Goal: Task Accomplishment & Management: Manage account settings

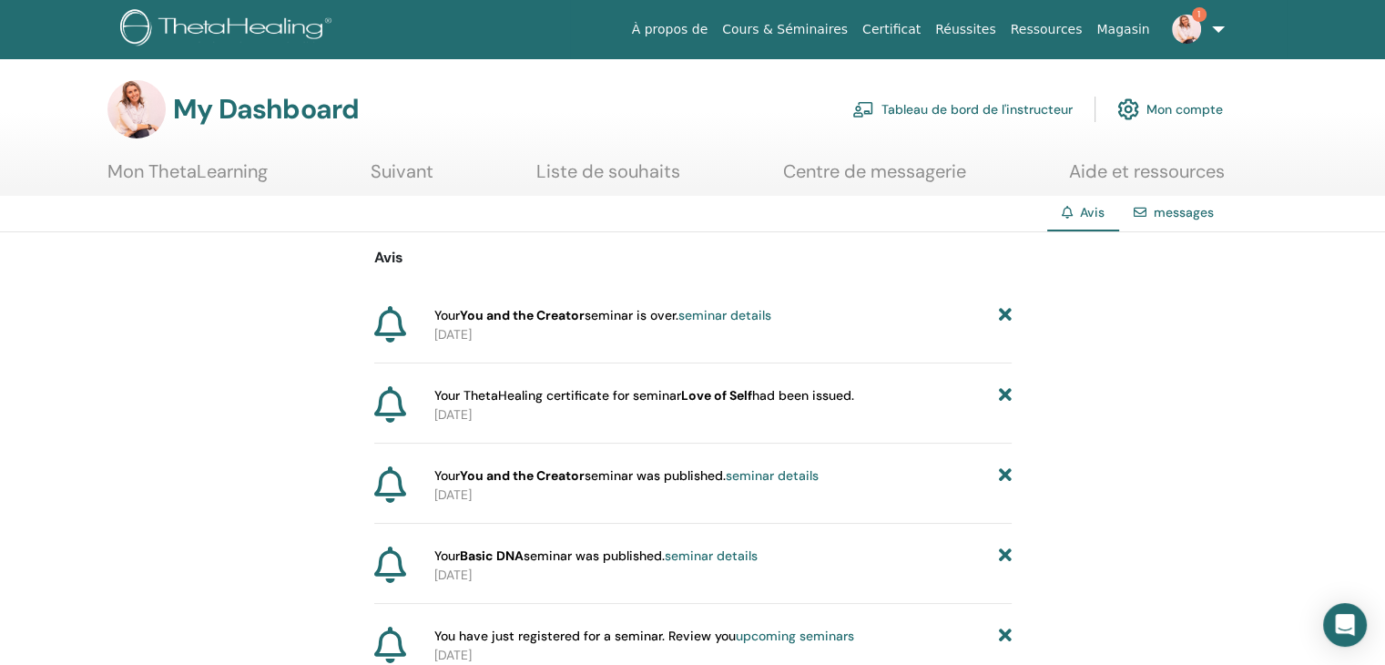
click at [1001, 314] on icon at bounding box center [1004, 315] width 13 height 19
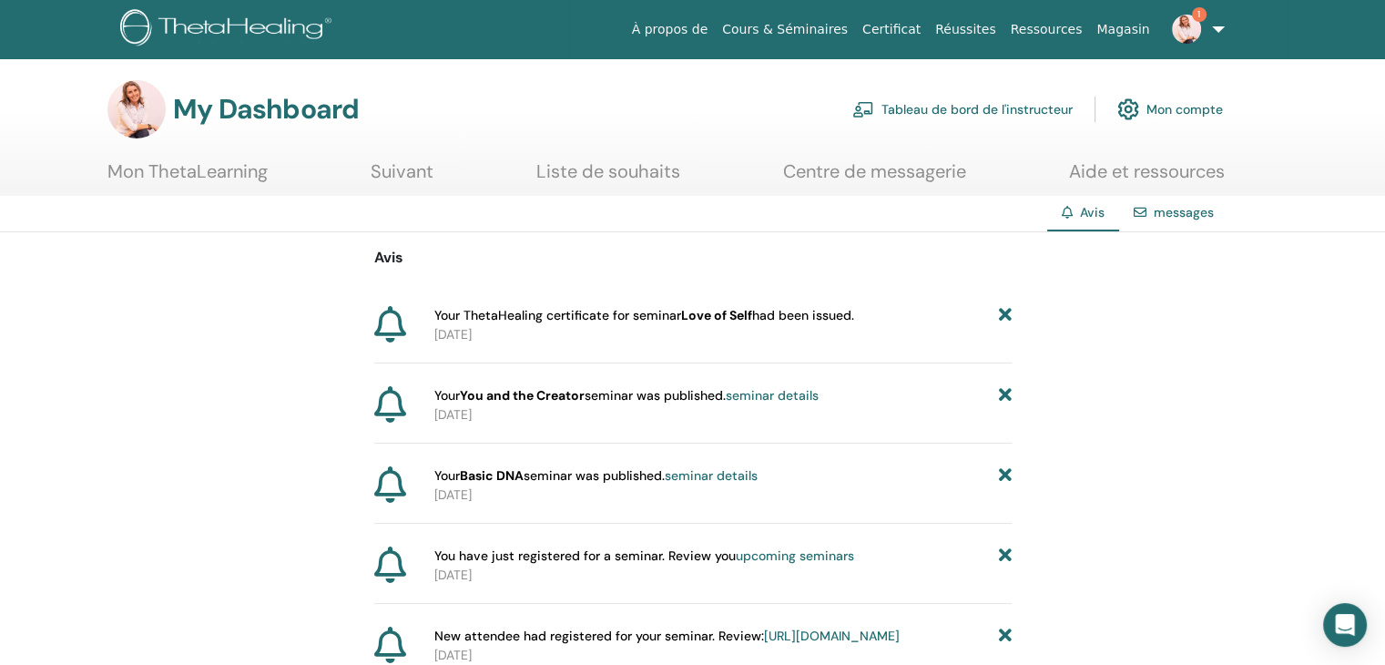
click at [1200, 31] on img at bounding box center [1186, 29] width 29 height 29
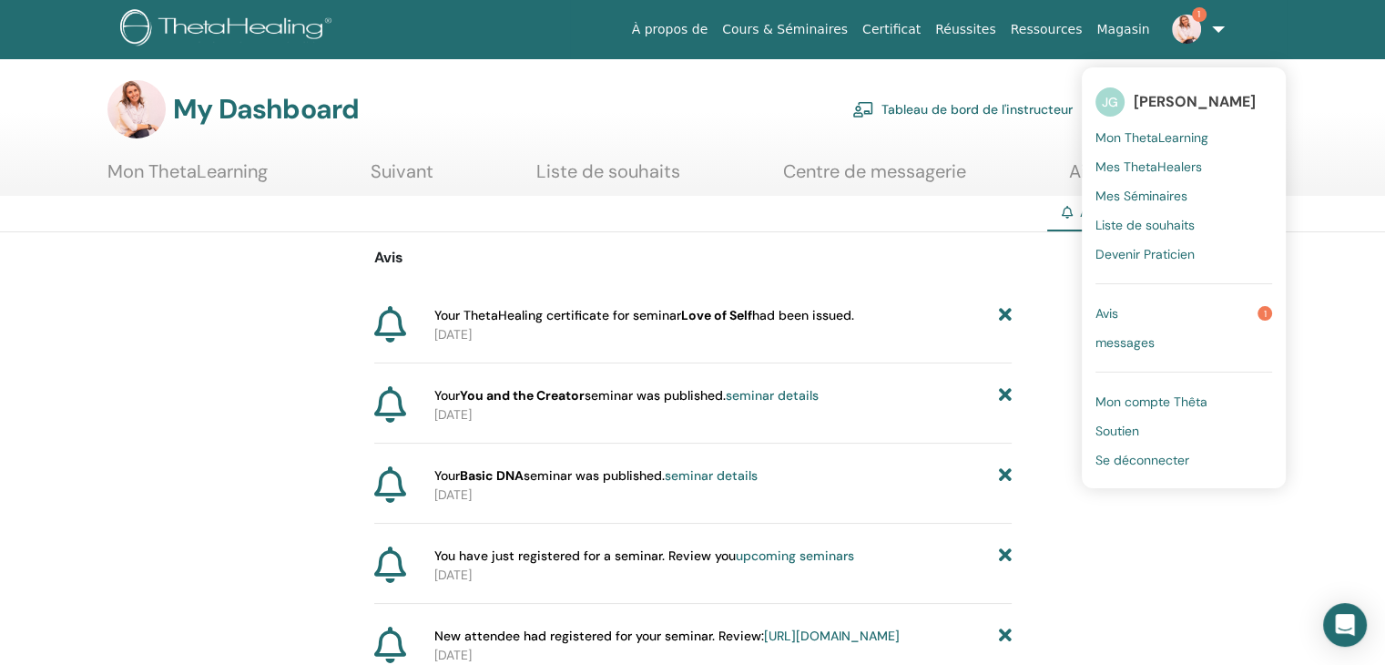
click at [951, 110] on link "Tableau de bord de l'instructeur" at bounding box center [962, 109] width 220 height 40
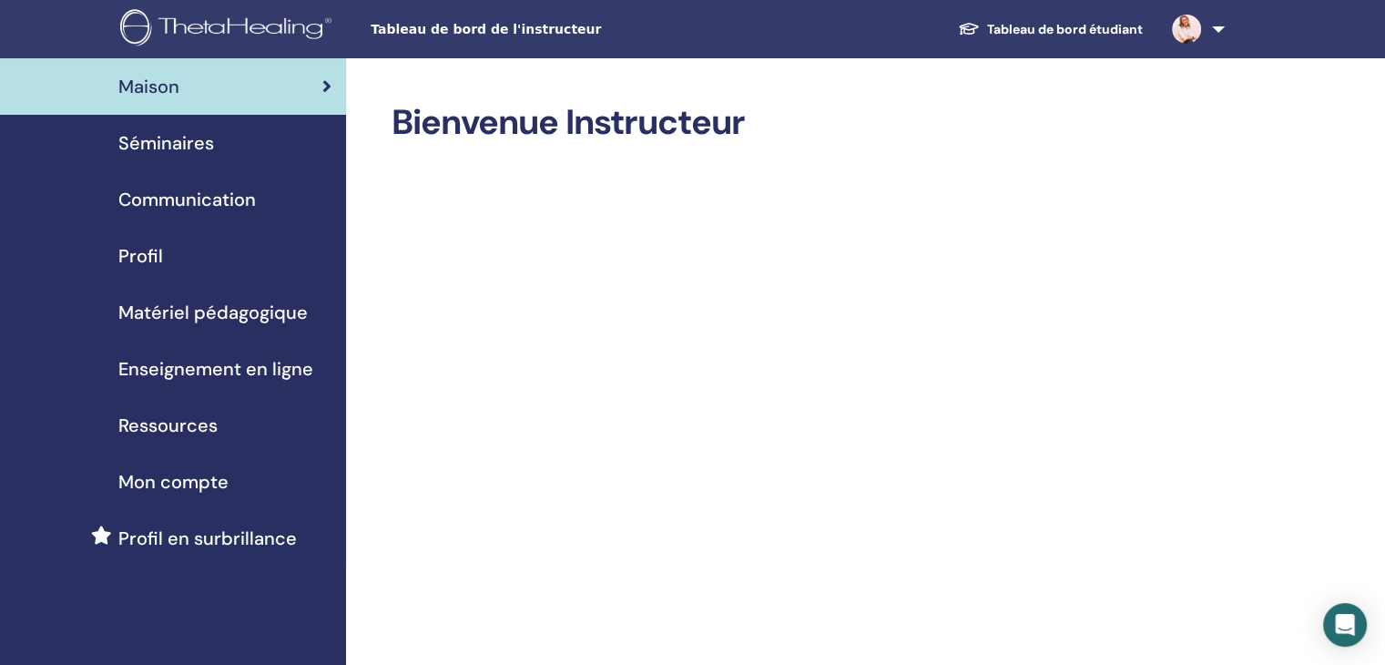
click at [183, 147] on span "Séminaires" at bounding box center [166, 142] width 96 height 27
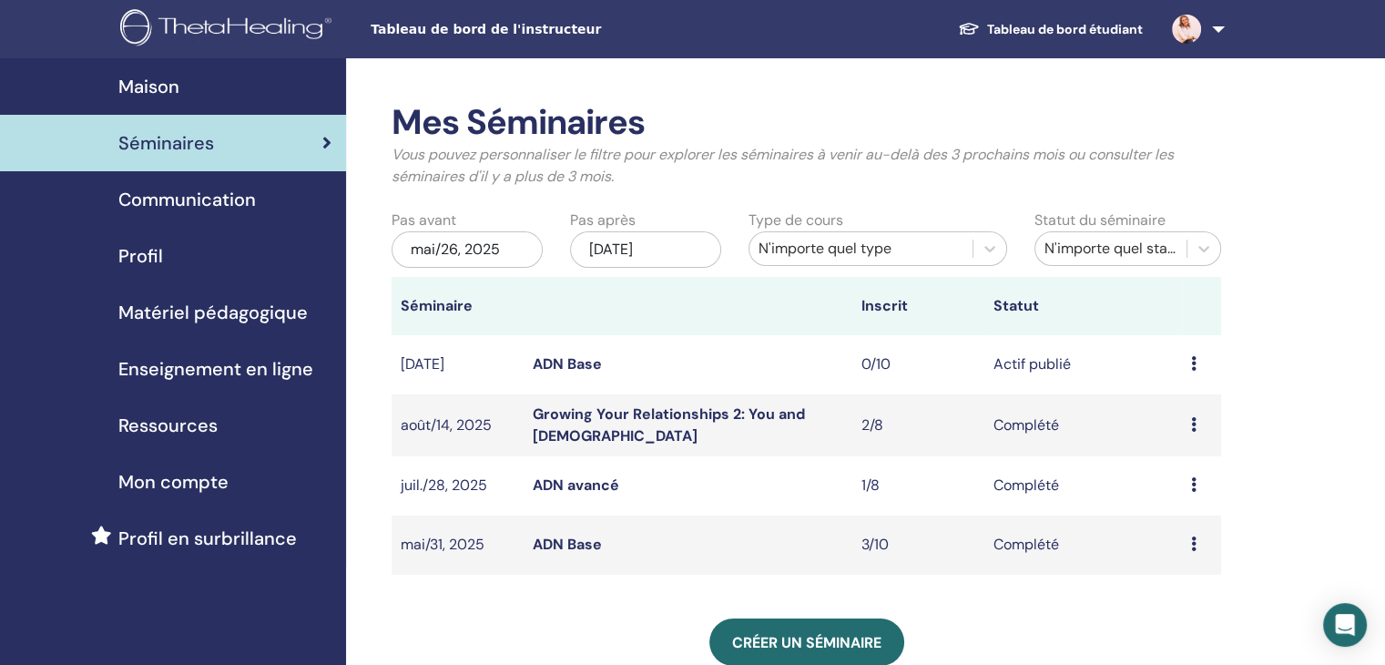
click at [579, 368] on link "ADN Base" at bounding box center [567, 363] width 69 height 19
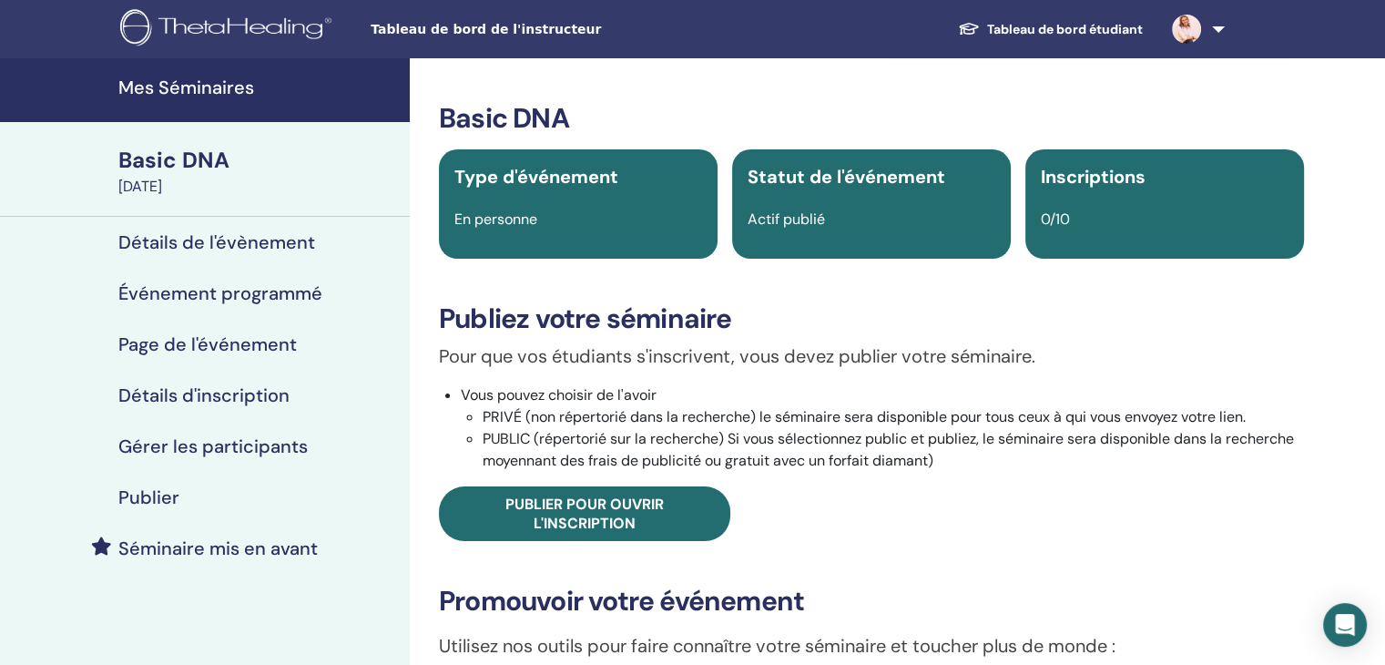
click at [251, 246] on h4 "Détails de l'évènement" at bounding box center [216, 242] width 197 height 22
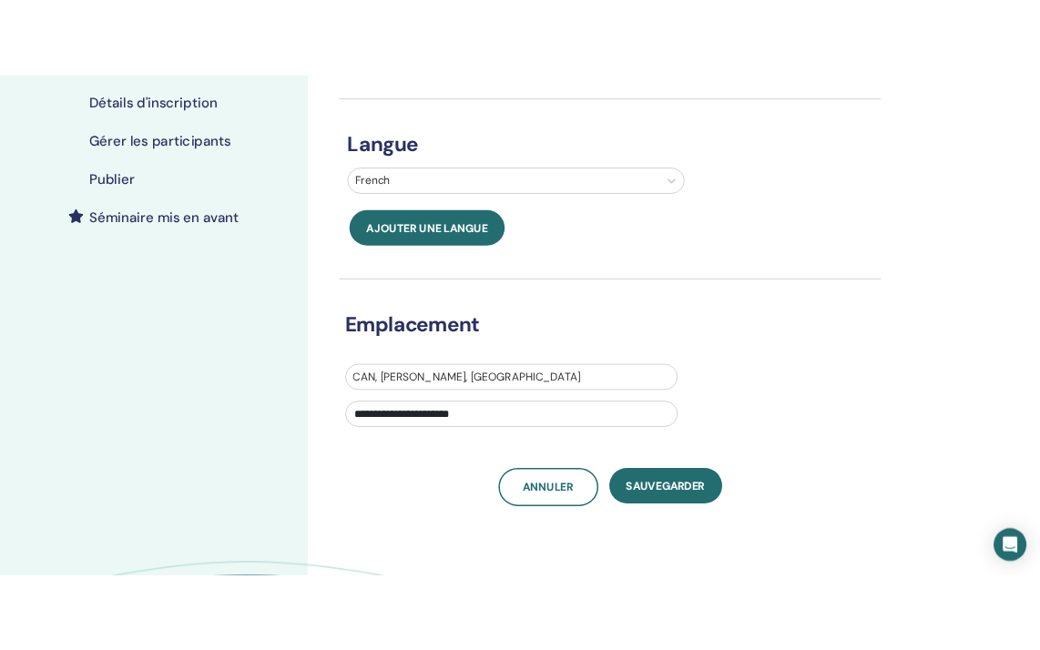
scroll to position [364, 0]
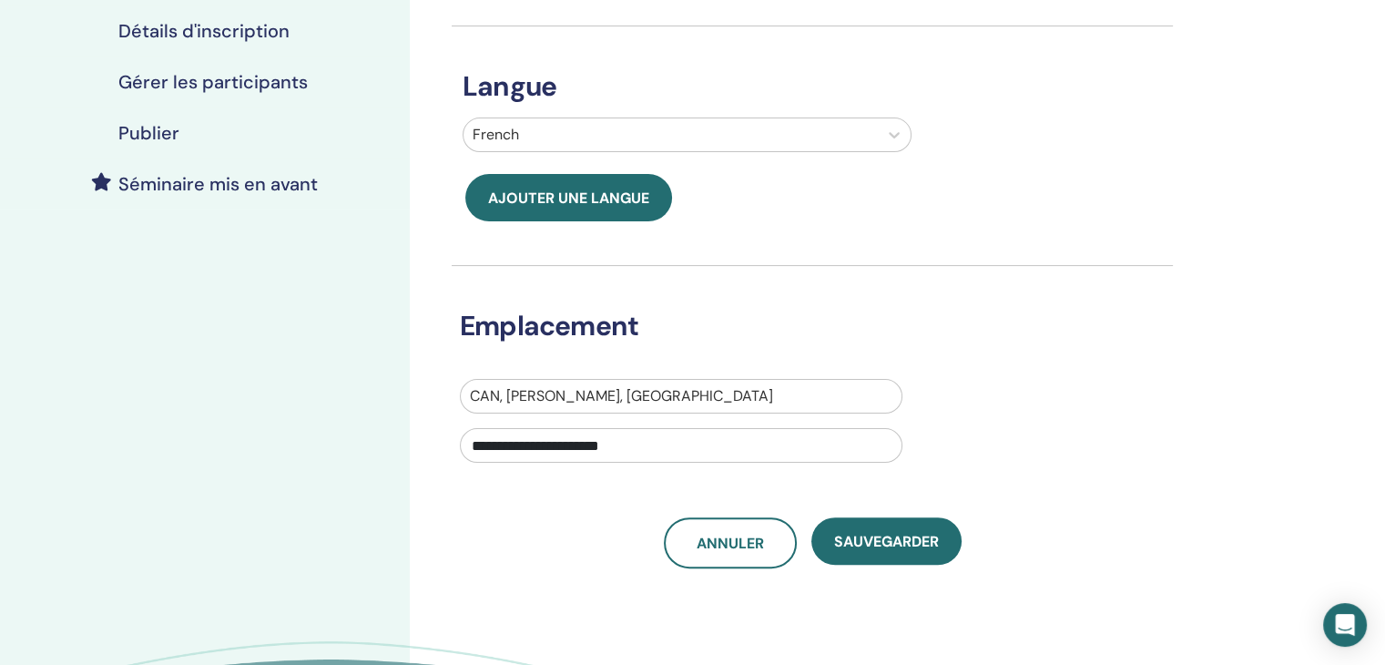
click at [589, 446] on input "**********" at bounding box center [681, 445] width 443 height 35
click at [575, 392] on div at bounding box center [681, 395] width 422 height 25
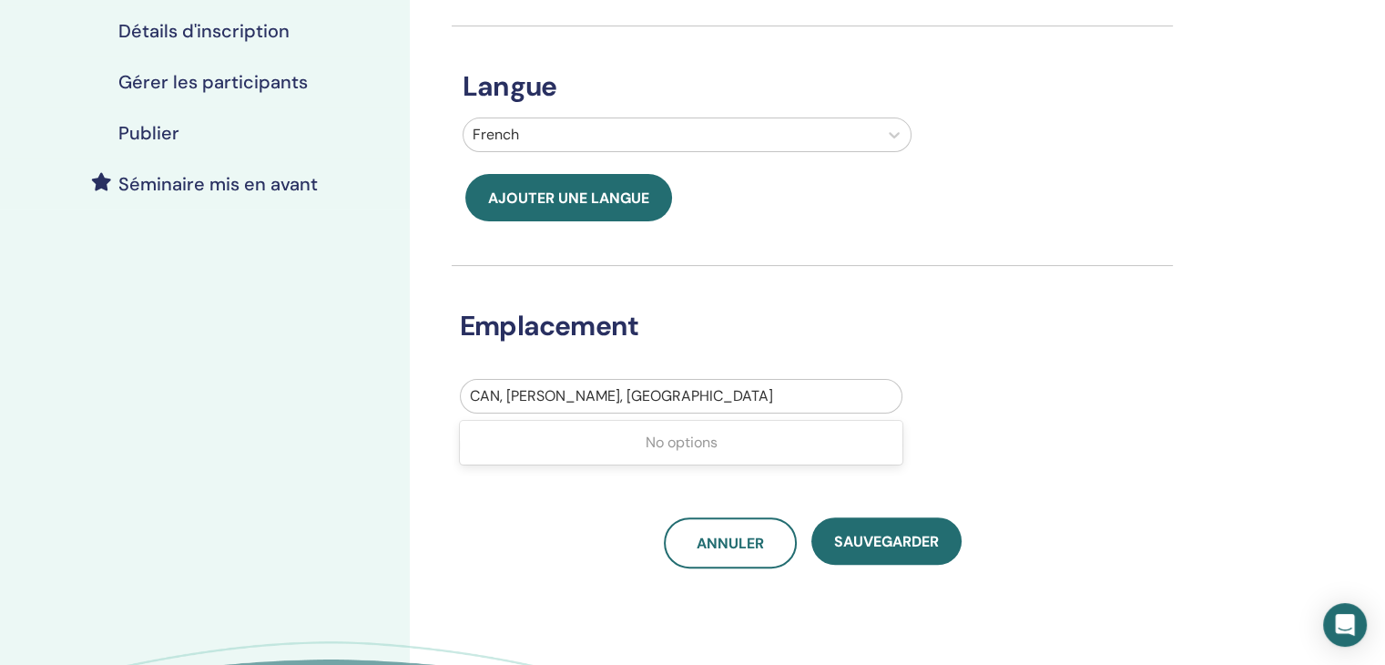
click at [643, 388] on div at bounding box center [681, 395] width 422 height 25
click at [575, 416] on div "**********" at bounding box center [681, 426] width 443 height 95
click at [569, 398] on div at bounding box center [681, 395] width 422 height 25
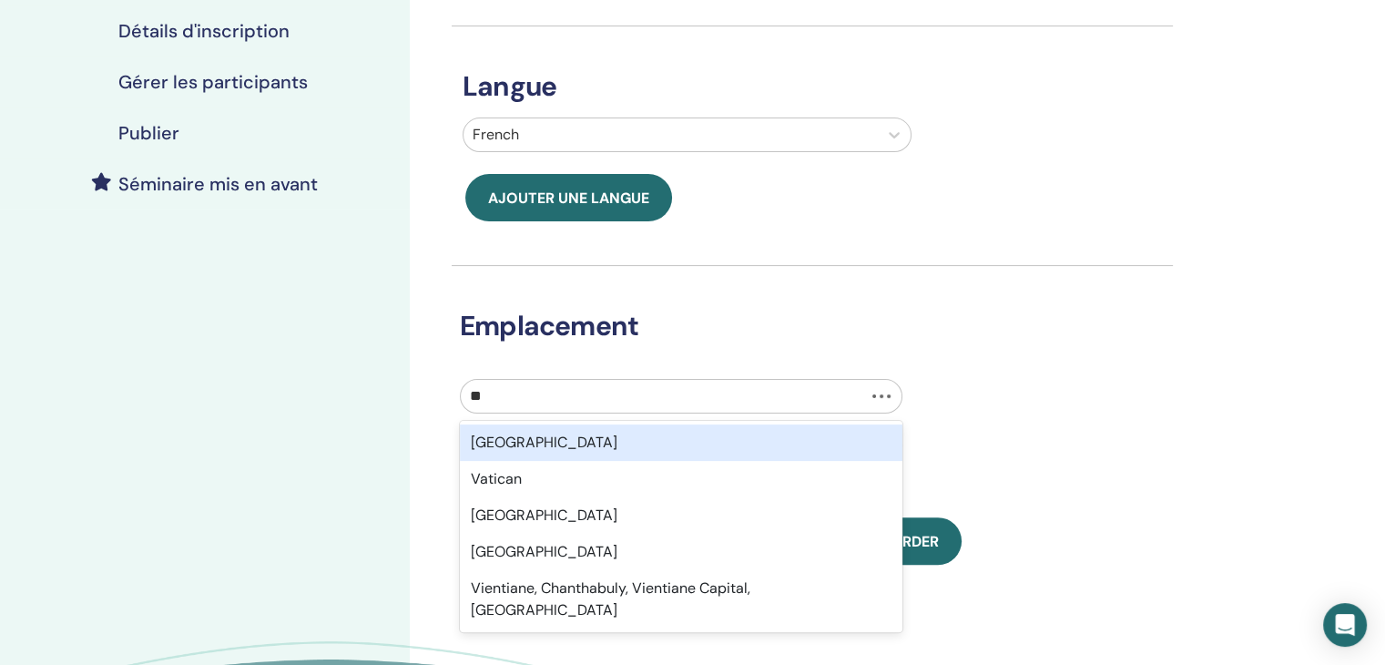
type input "*"
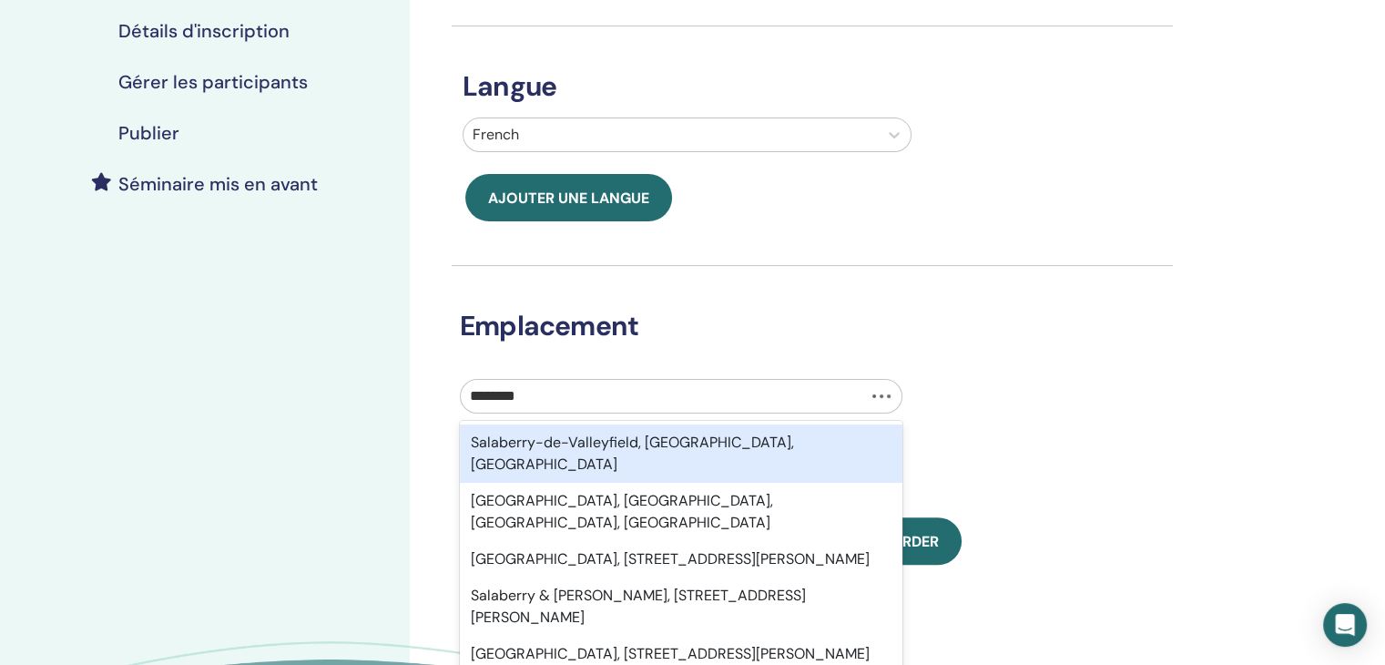
type input "*******"
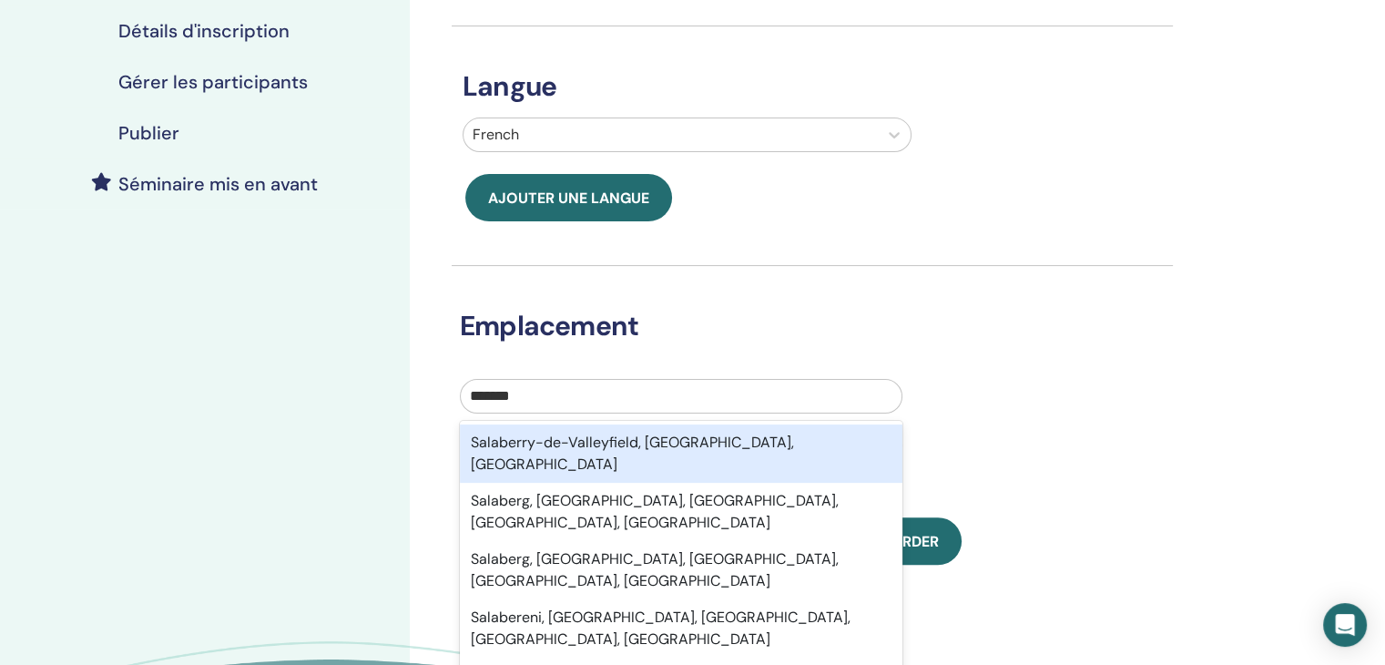
click at [581, 436] on div "Salaberry-de-Valleyfield, QC, CAN" at bounding box center [681, 453] width 443 height 58
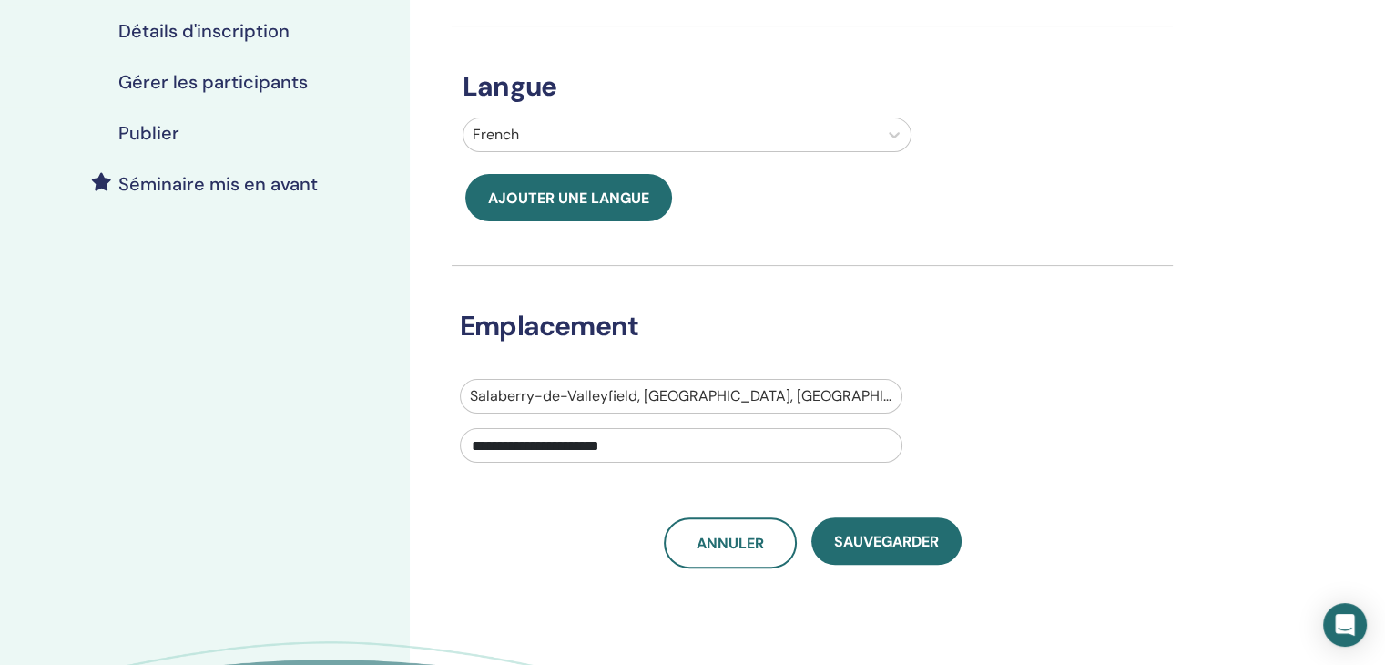
click at [581, 449] on input "**********" at bounding box center [681, 445] width 443 height 35
drag, startPoint x: 472, startPoint y: 440, endPoint x: 717, endPoint y: 474, distance: 247.4
click at [717, 474] on div "**********" at bounding box center [812, 131] width 721 height 874
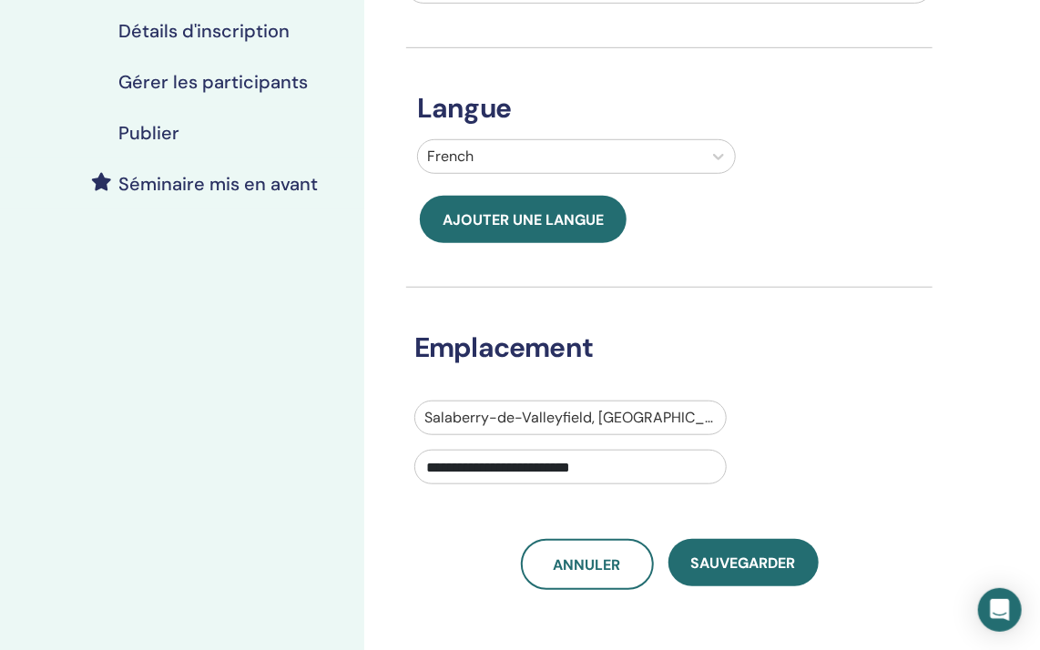
paste input "**********"
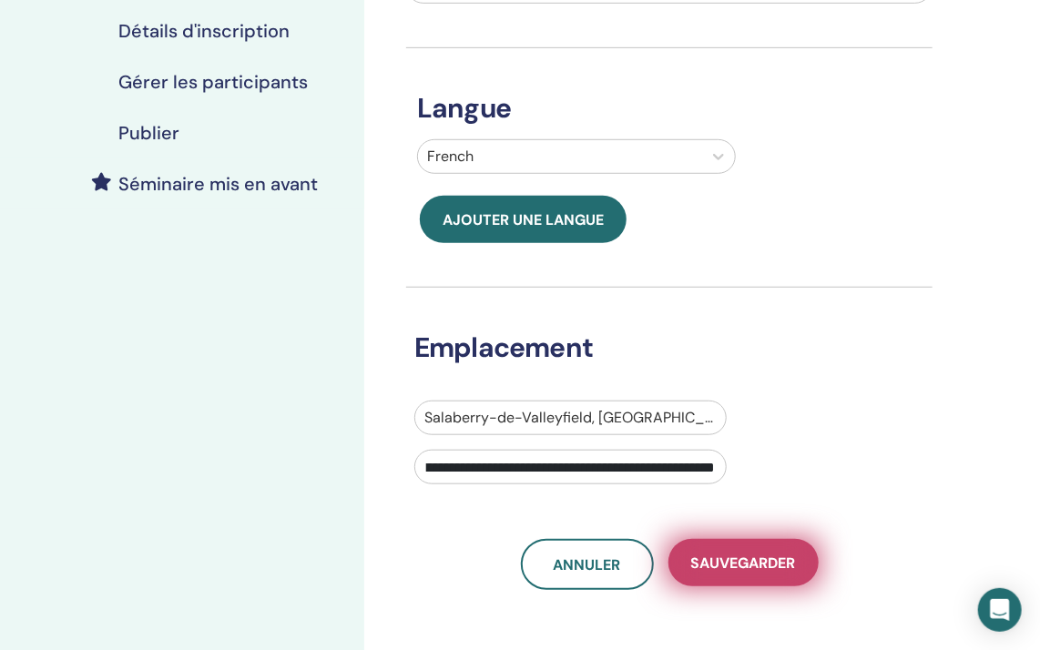
type input "**********"
click at [713, 561] on span "sauvegarder" at bounding box center [743, 563] width 105 height 19
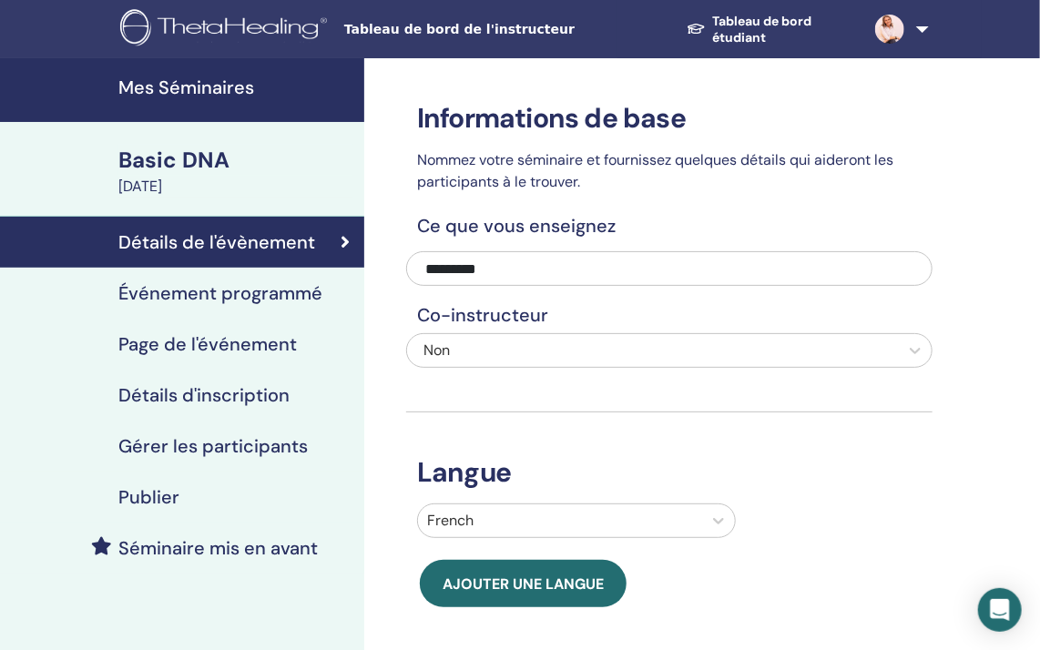
click at [268, 296] on h4 "Événement programmé" at bounding box center [220, 293] width 204 height 22
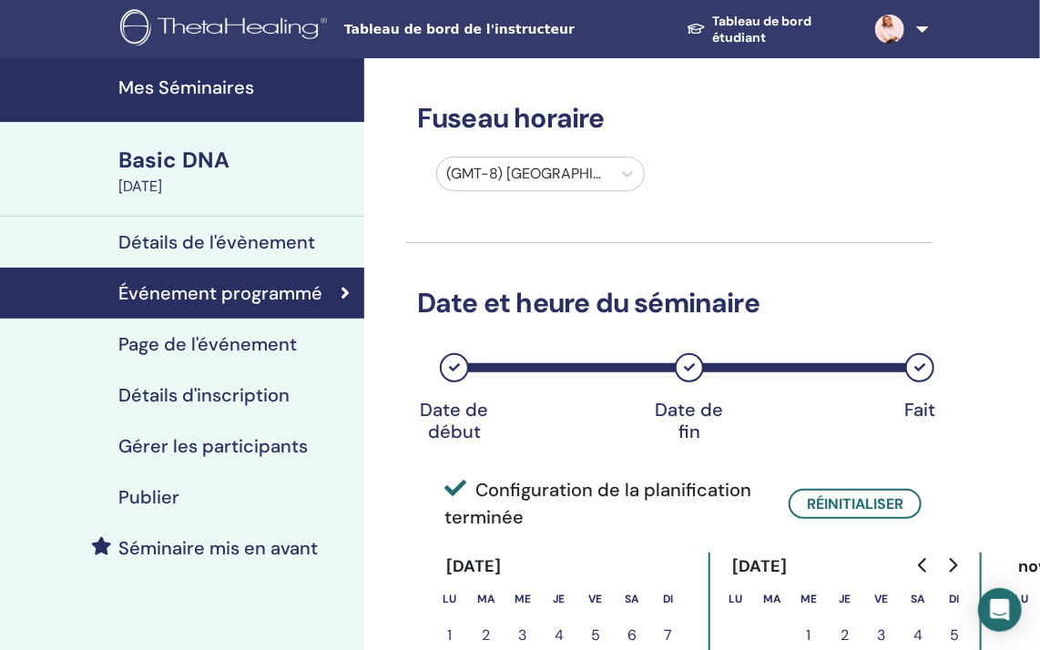
click at [154, 344] on h4 "Page de l'événement" at bounding box center [207, 344] width 178 height 22
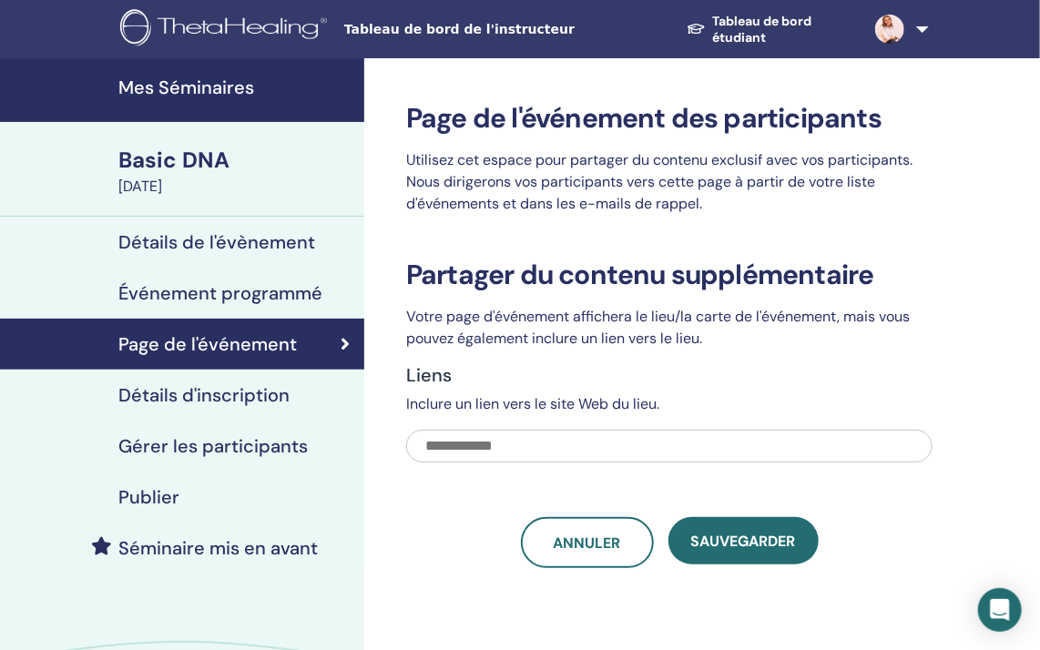
click at [472, 439] on input "text" at bounding box center [669, 446] width 526 height 33
paste input "**********"
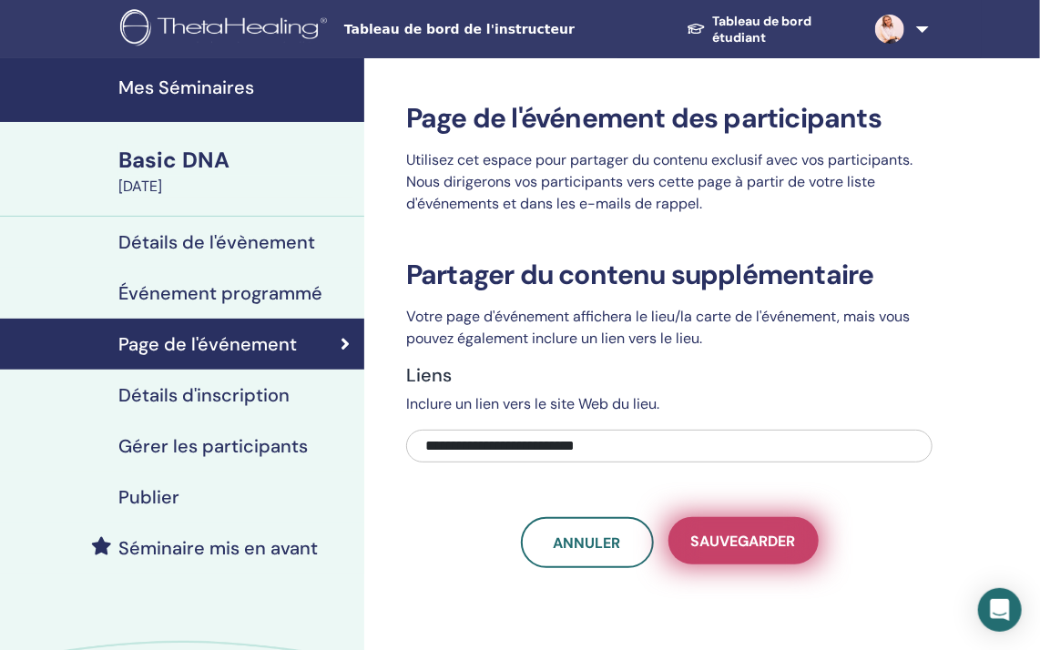
type input "**********"
click at [717, 540] on span "sauvegarder" at bounding box center [743, 541] width 105 height 19
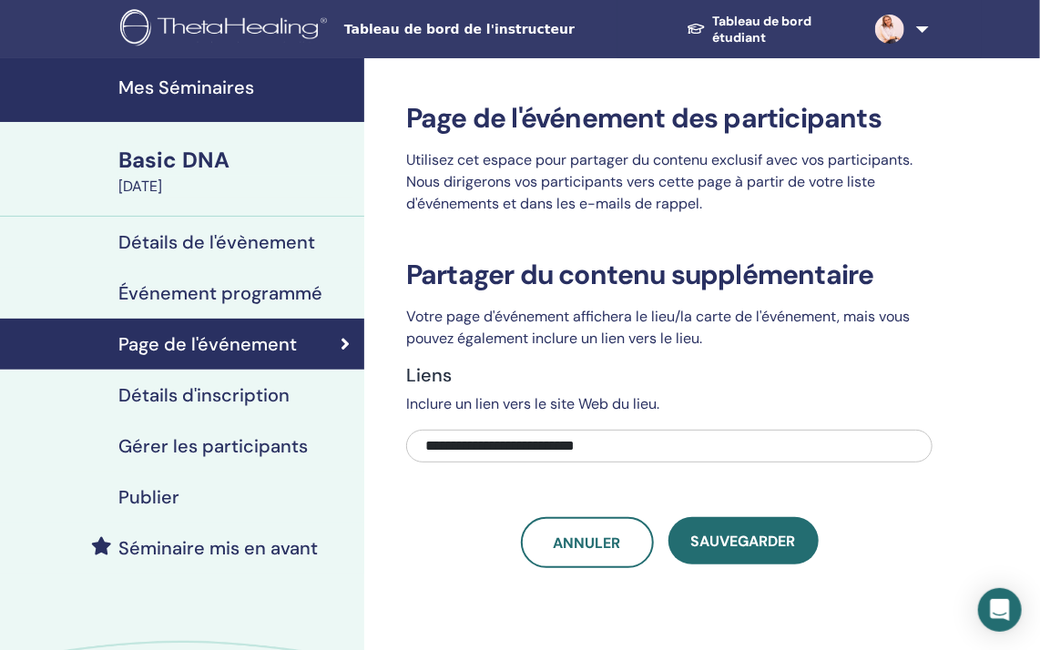
click at [182, 394] on h4 "Détails d'inscription" at bounding box center [203, 395] width 171 height 22
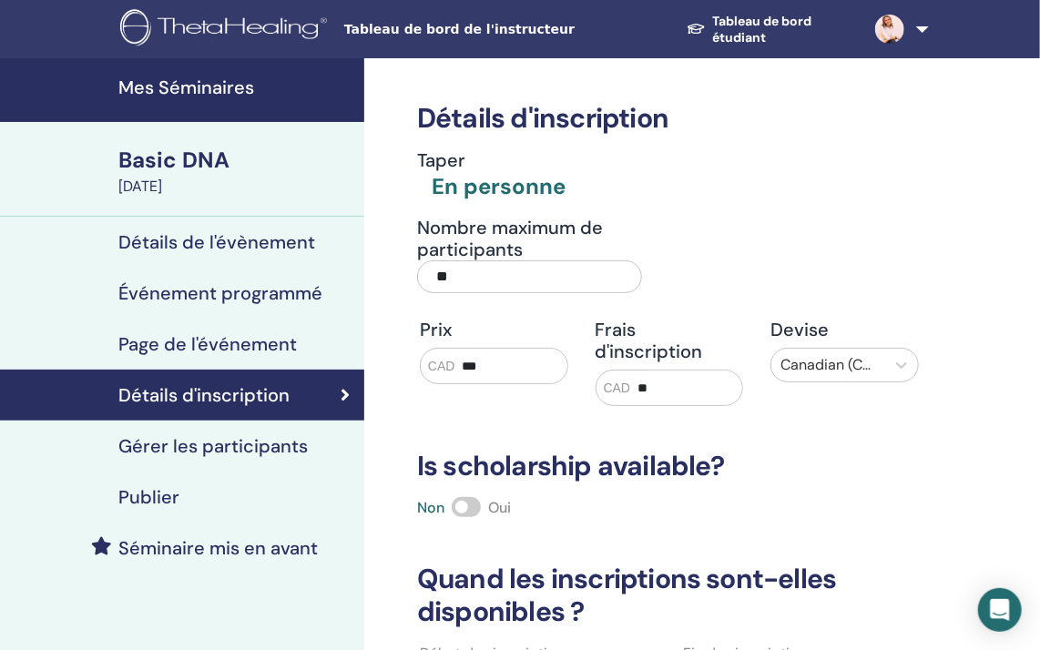
drag, startPoint x: 449, startPoint y: 274, endPoint x: 422, endPoint y: 284, distance: 28.2
click at [422, 284] on input "**" at bounding box center [529, 276] width 225 height 33
type input "*"
click at [809, 232] on div "Nombre maximum de participants *" at bounding box center [655, 260] width 526 height 87
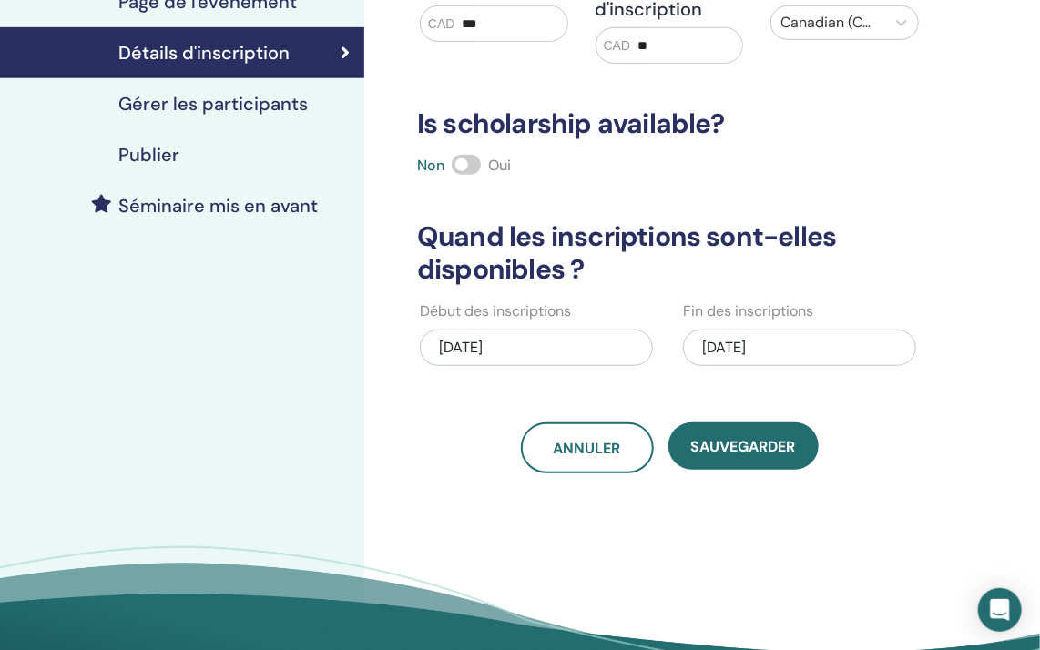
scroll to position [364, 0]
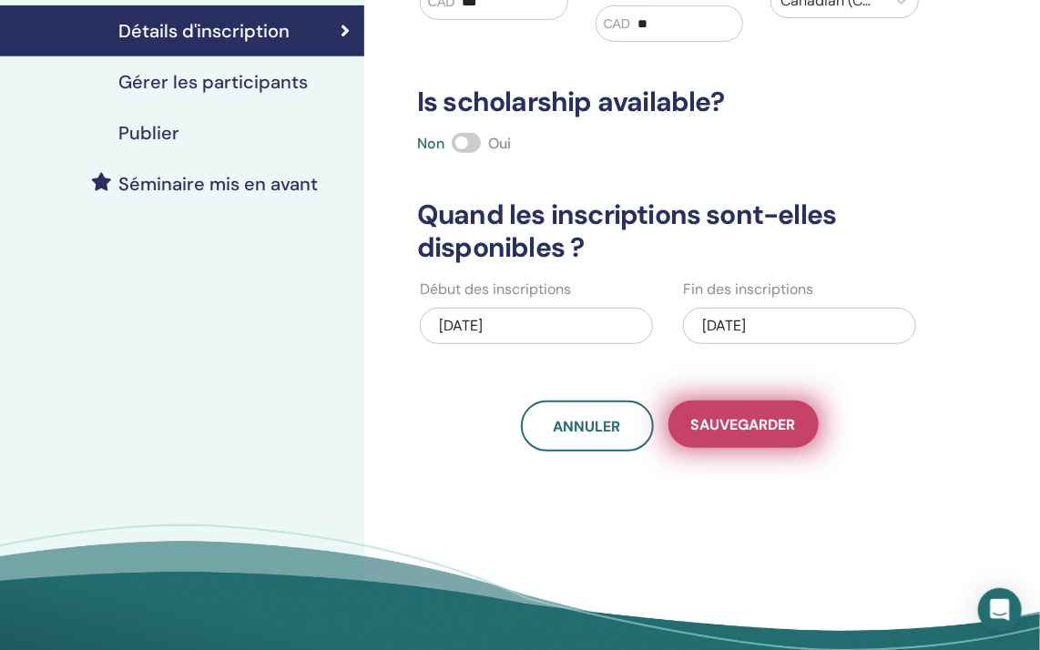
click at [768, 427] on span "sauvegarder" at bounding box center [743, 424] width 105 height 19
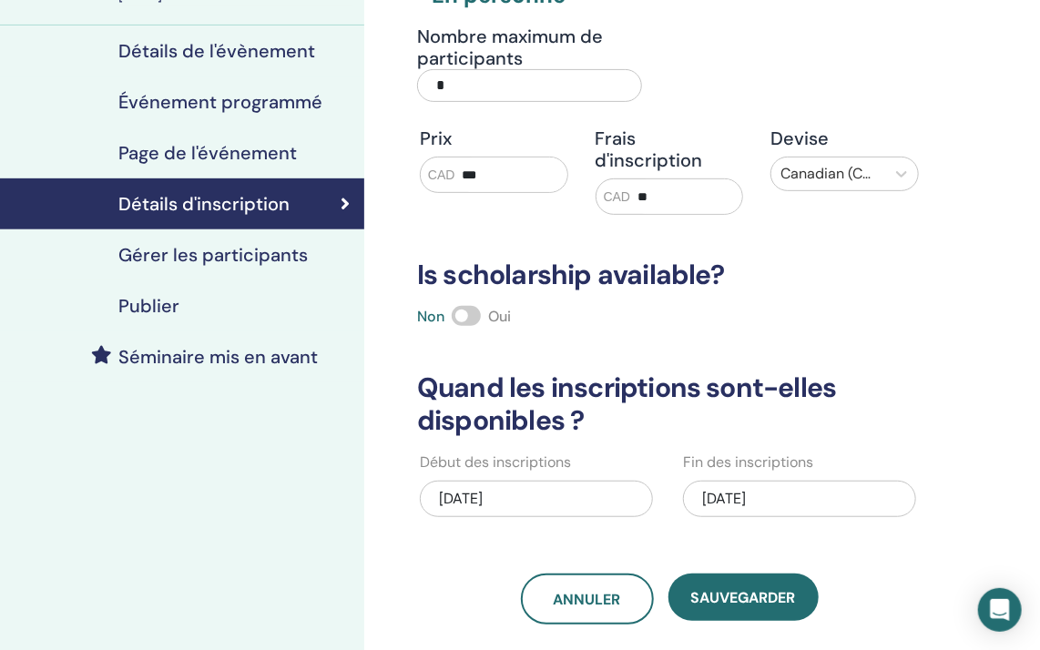
scroll to position [182, 0]
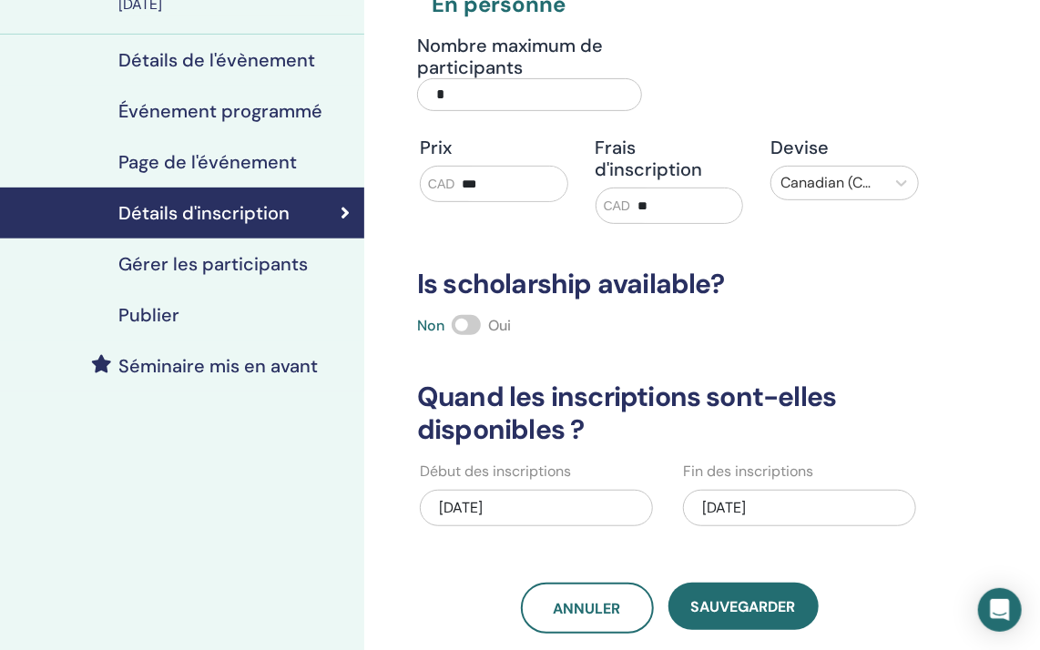
click at [226, 267] on h4 "Gérer les participants" at bounding box center [212, 264] width 189 height 22
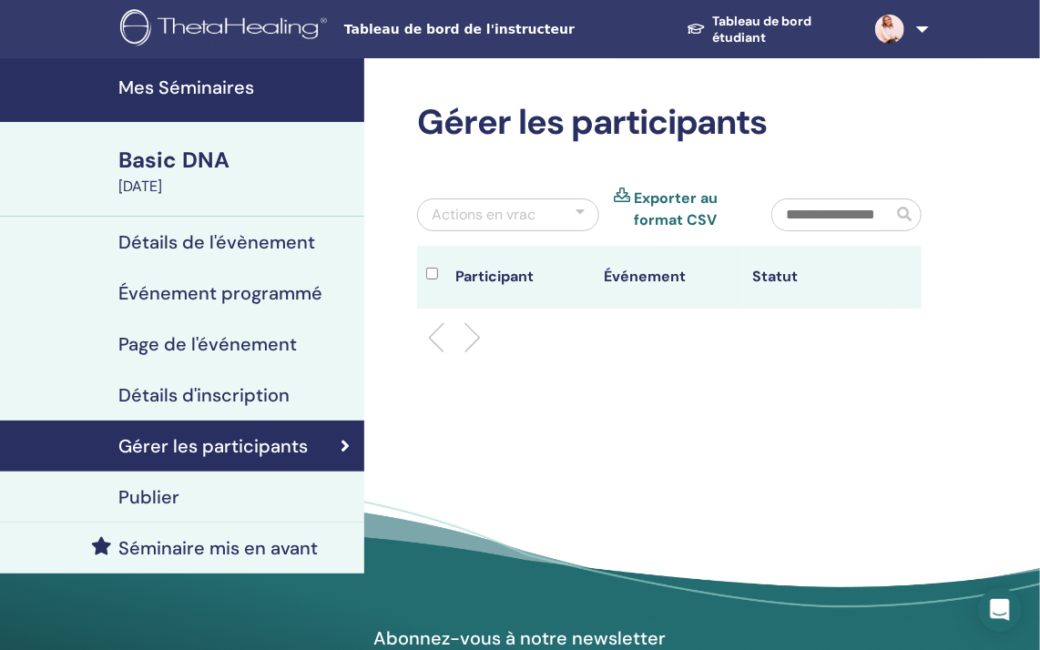
click at [162, 504] on h4 "Publier" at bounding box center [148, 497] width 61 height 22
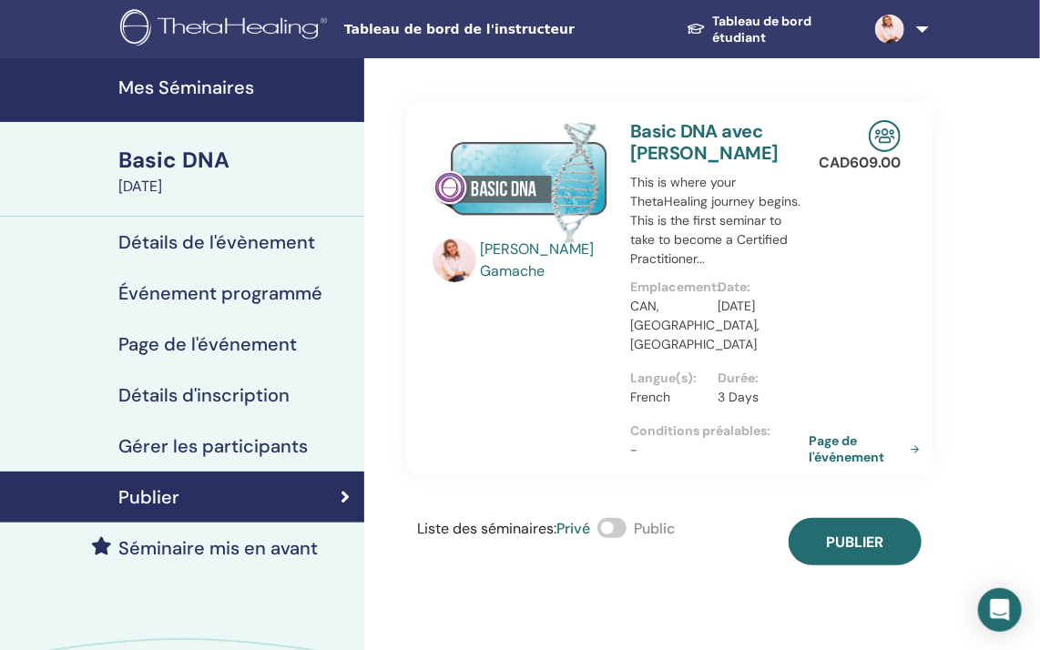
click at [830, 465] on link "Page de l'événement" at bounding box center [868, 448] width 118 height 33
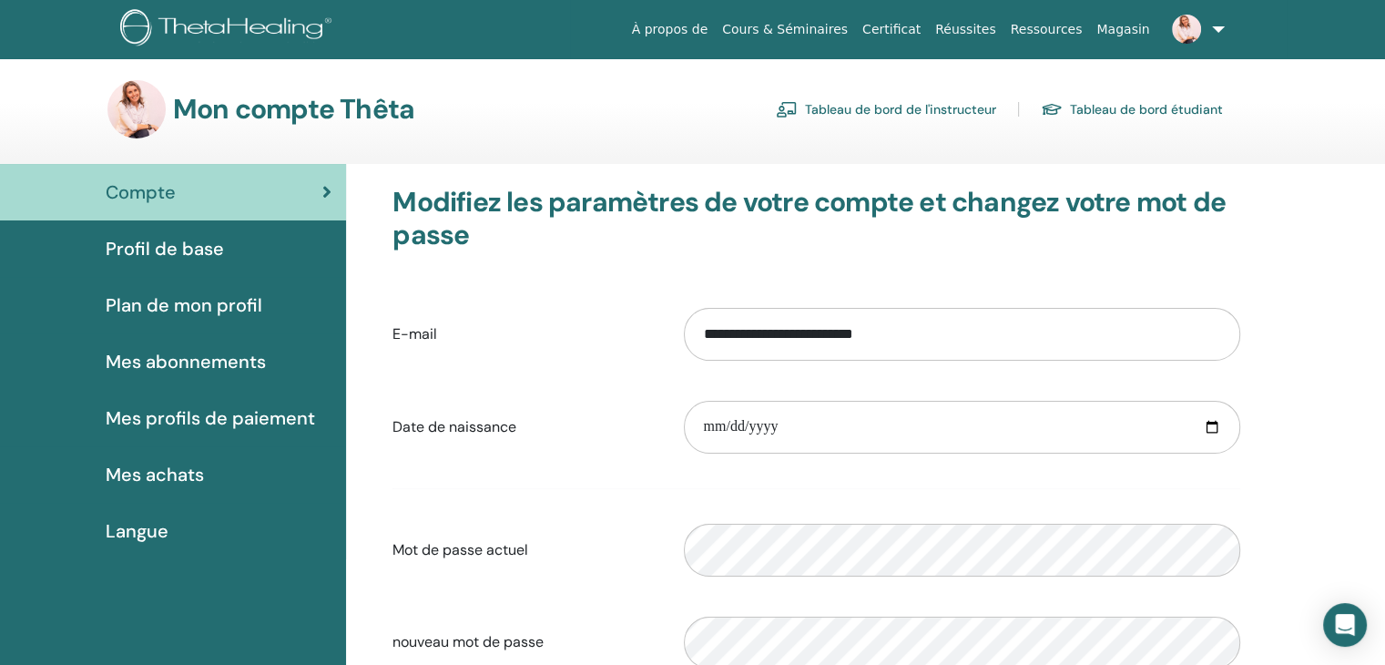
click at [949, 110] on link "Tableau de bord de l'instructeur" at bounding box center [886, 109] width 220 height 29
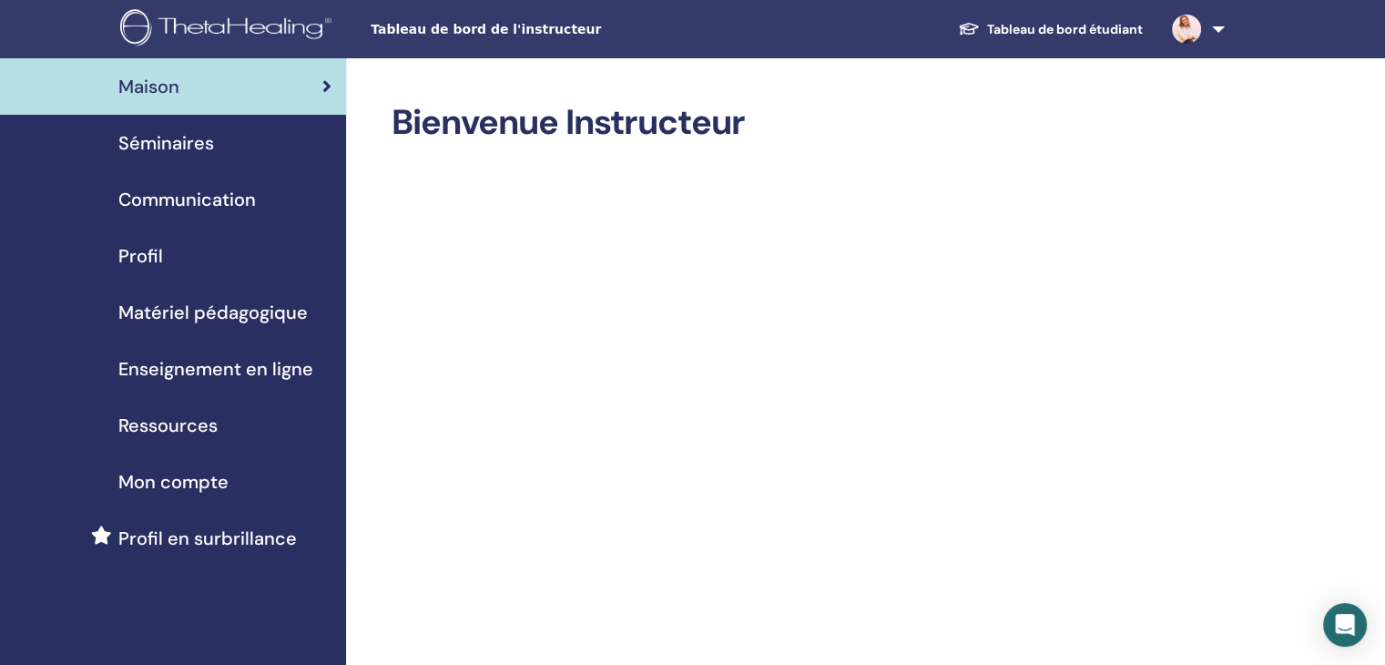
click at [179, 143] on span "Séminaires" at bounding box center [166, 142] width 96 height 27
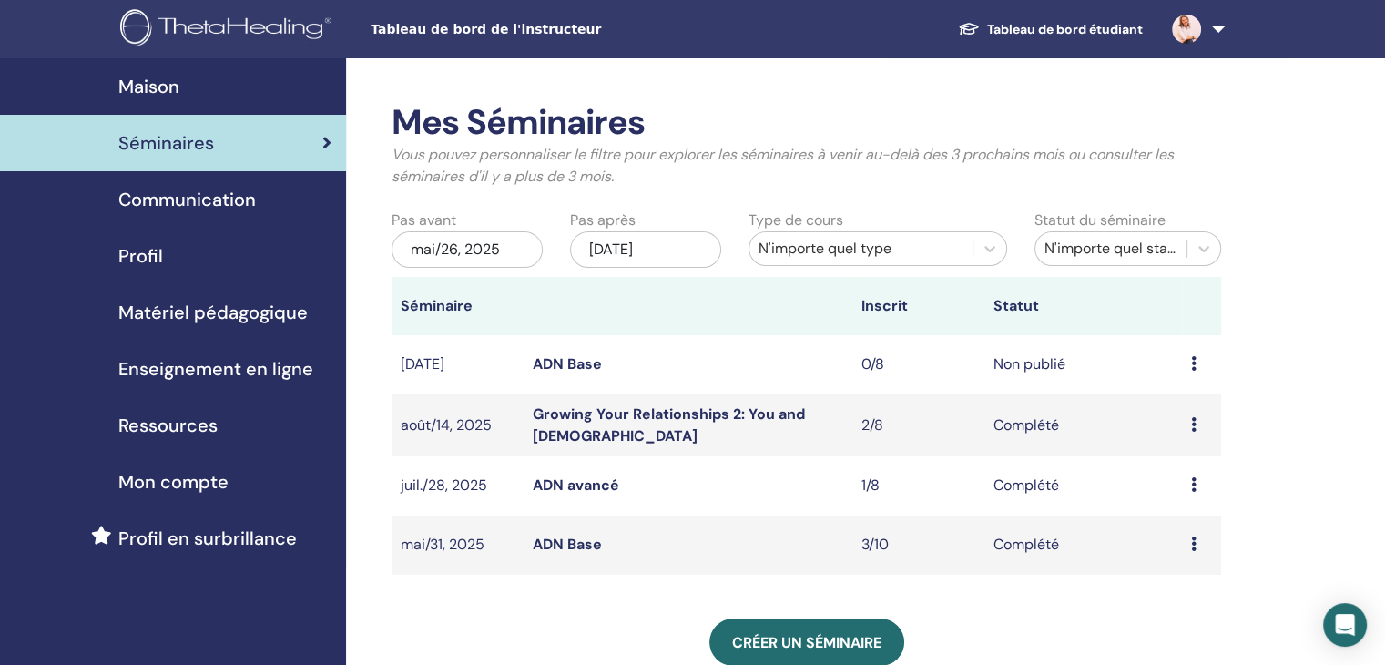
click at [559, 364] on link "ADN Base" at bounding box center [567, 363] width 69 height 19
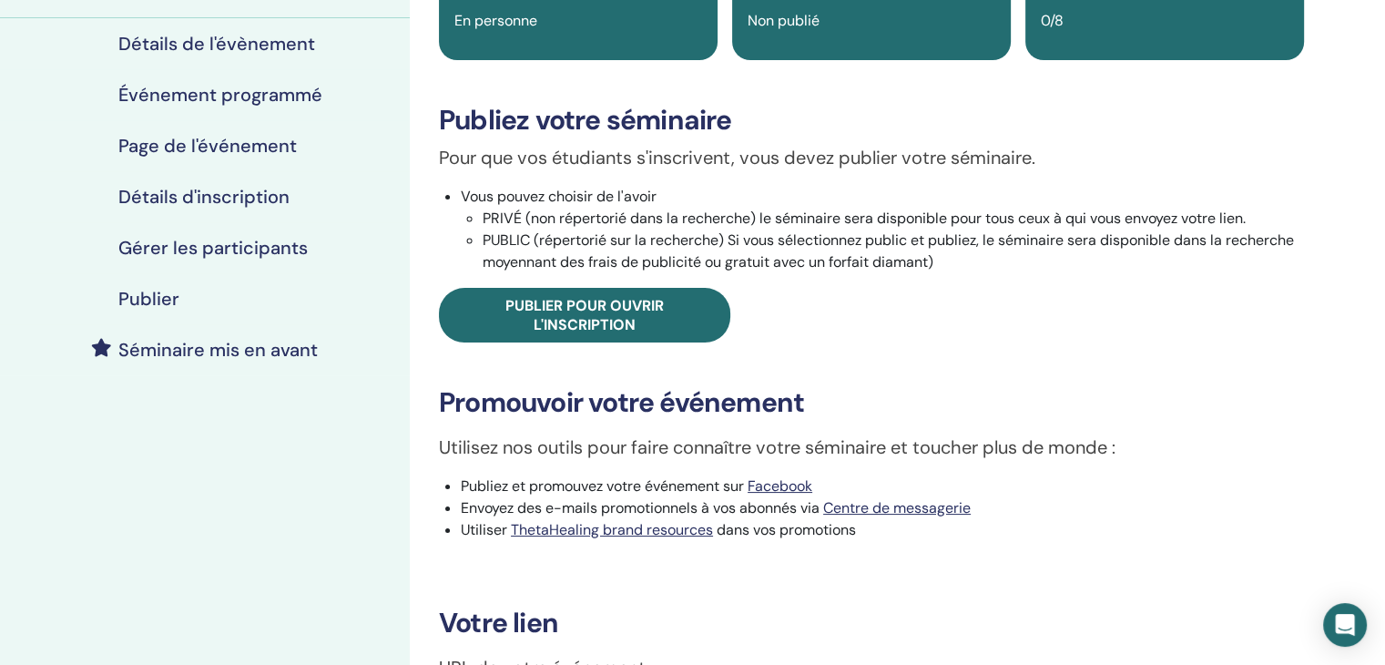
scroll to position [91, 0]
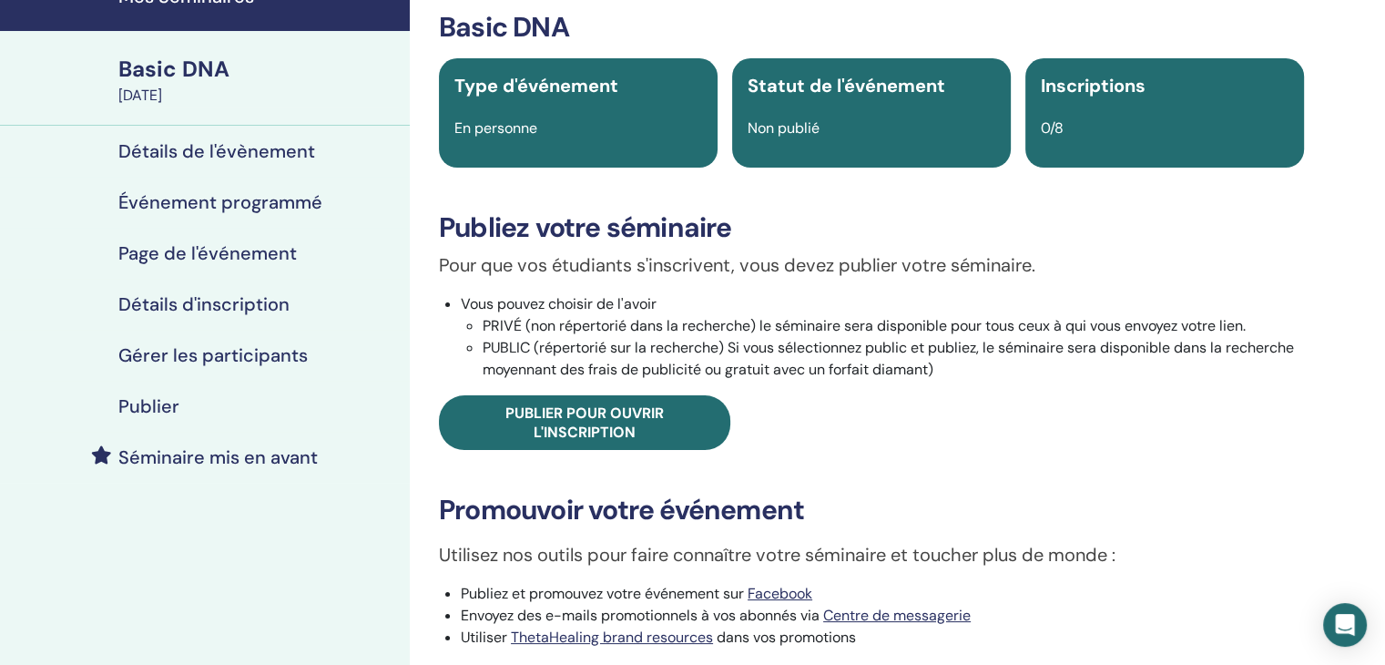
click at [233, 150] on h4 "Détails de l'évènement" at bounding box center [216, 151] width 197 height 22
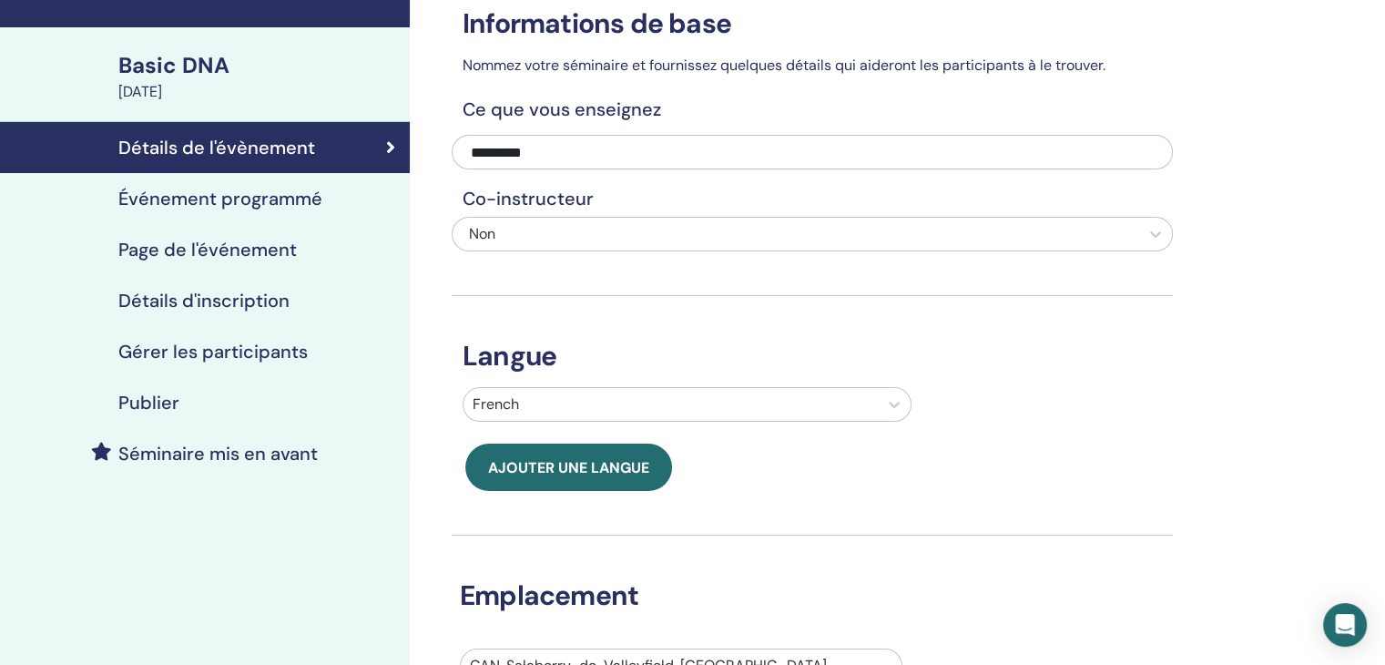
scroll to position [91, 0]
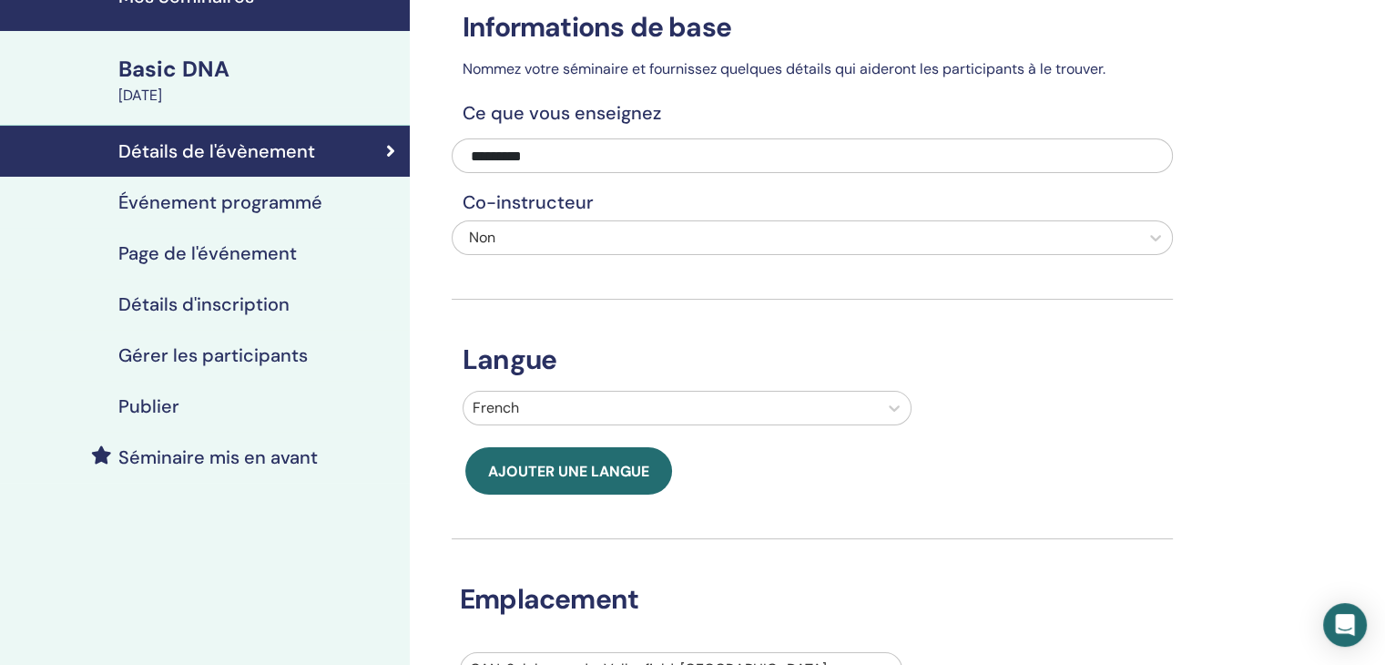
click at [179, 199] on h4 "Événement programmé" at bounding box center [220, 202] width 204 height 22
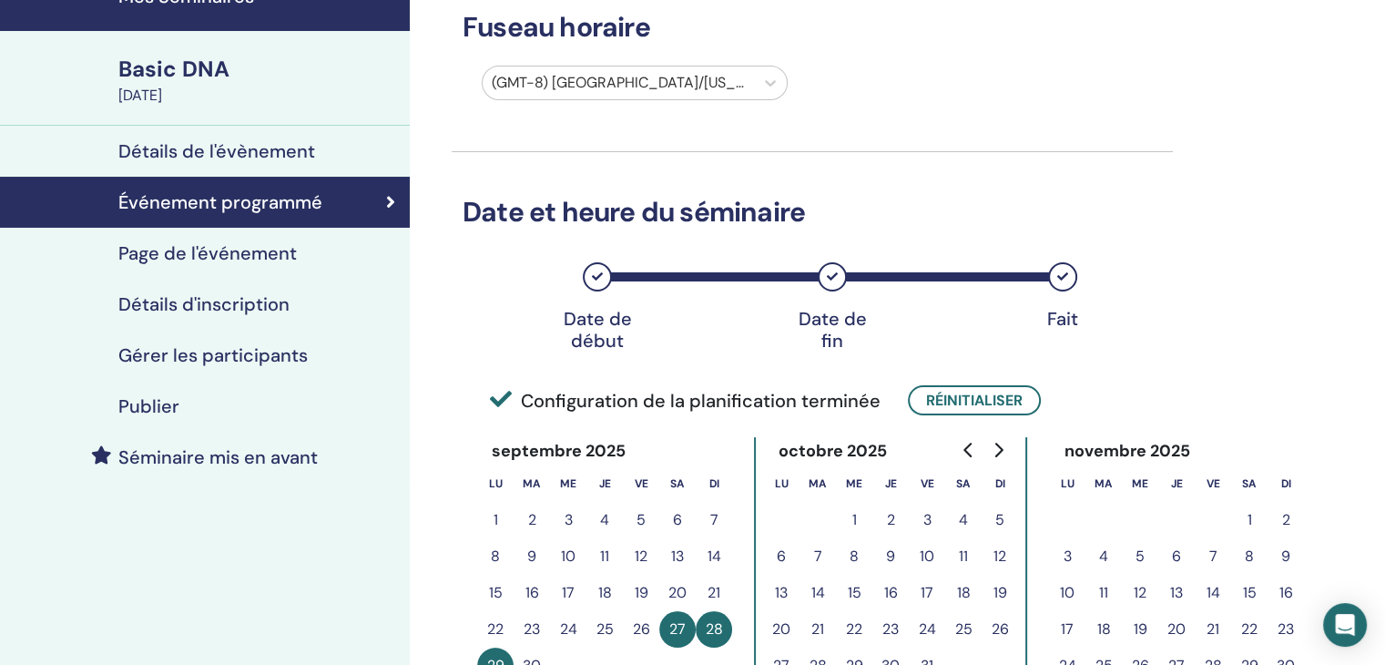
click at [727, 91] on div at bounding box center [618, 82] width 253 height 25
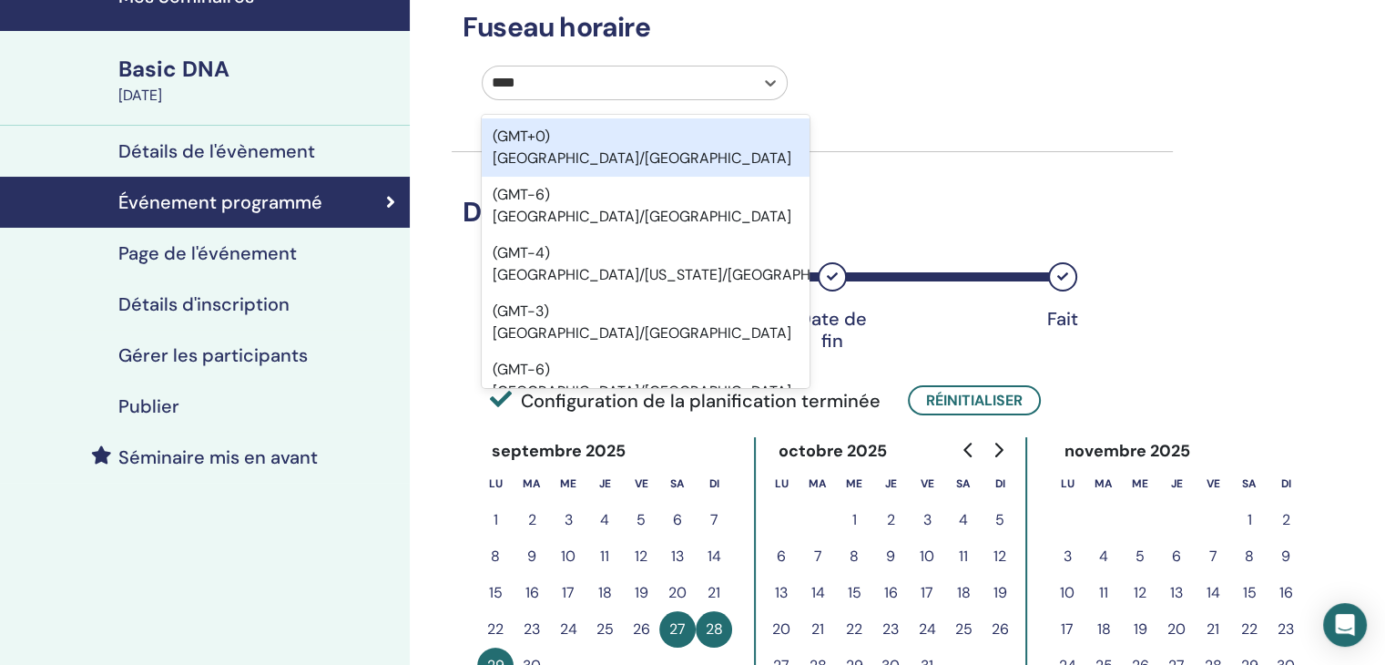
type input "*****"
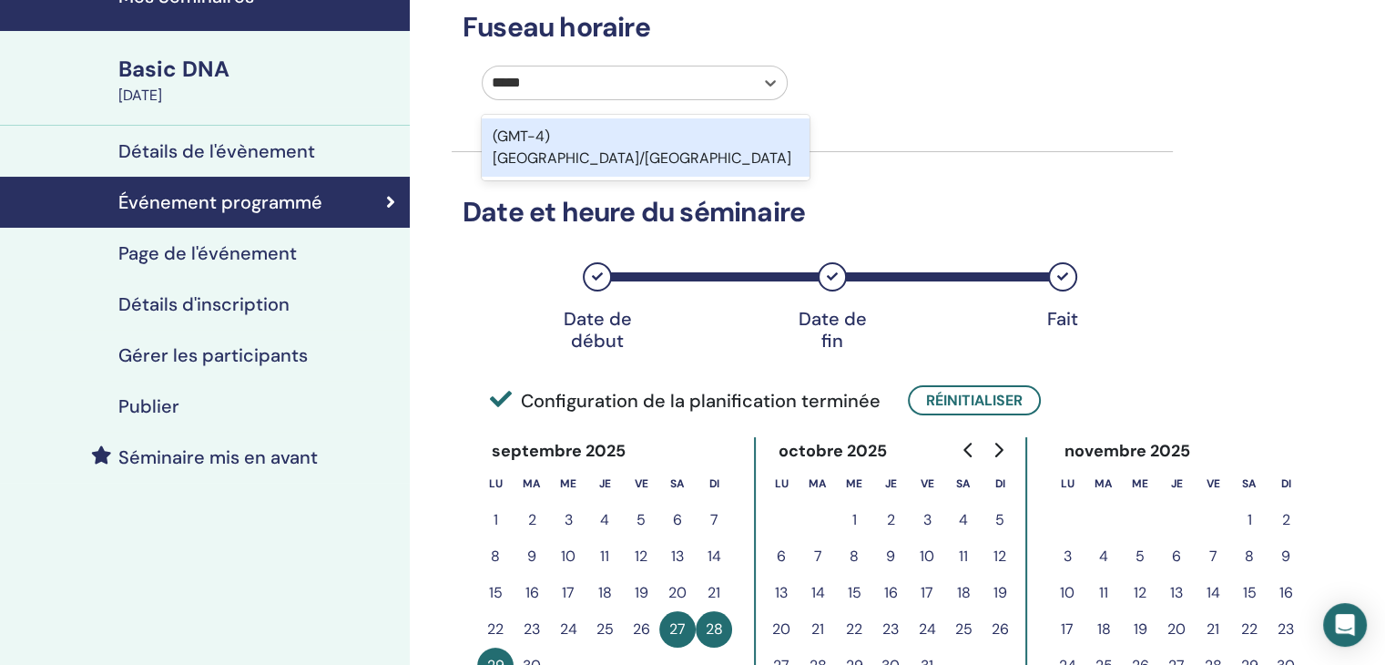
click at [708, 150] on div "(GMT-4) America/Montreal" at bounding box center [646, 147] width 328 height 58
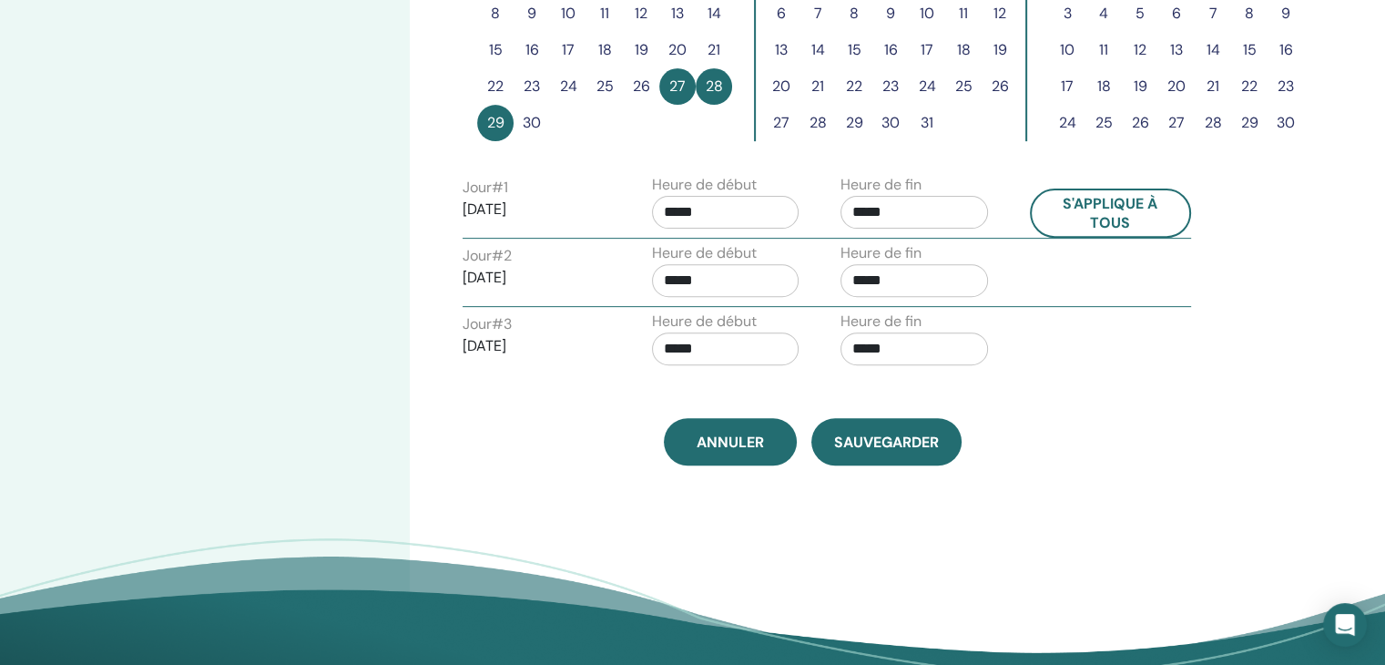
scroll to position [637, 0]
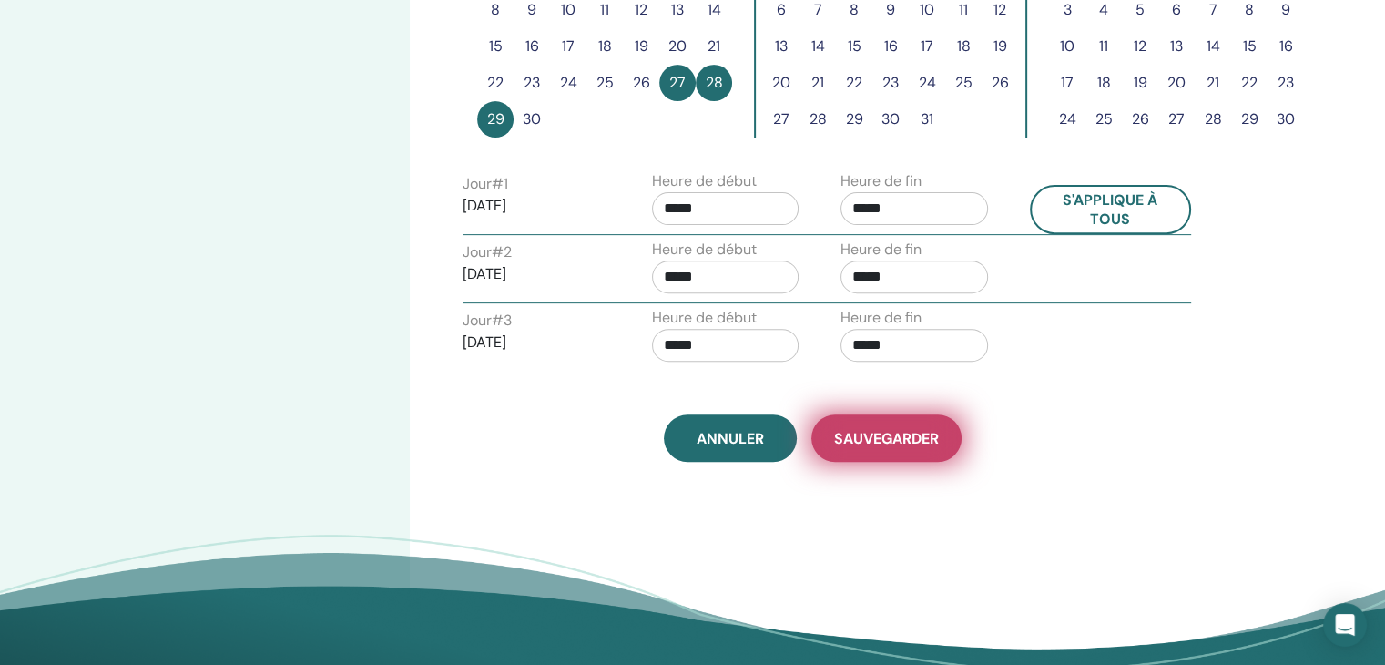
click at [870, 442] on span "sauvegarder" at bounding box center [886, 438] width 105 height 19
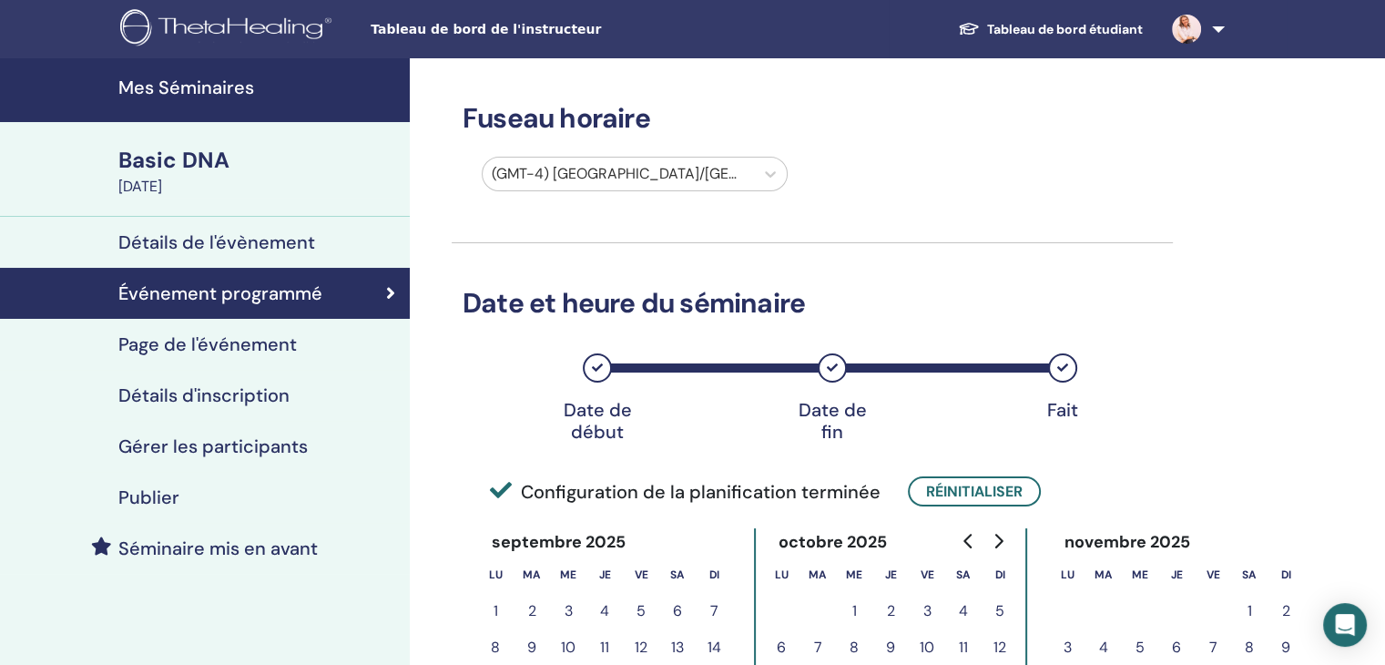
click at [157, 344] on h4 "Page de l'événement" at bounding box center [207, 344] width 178 height 22
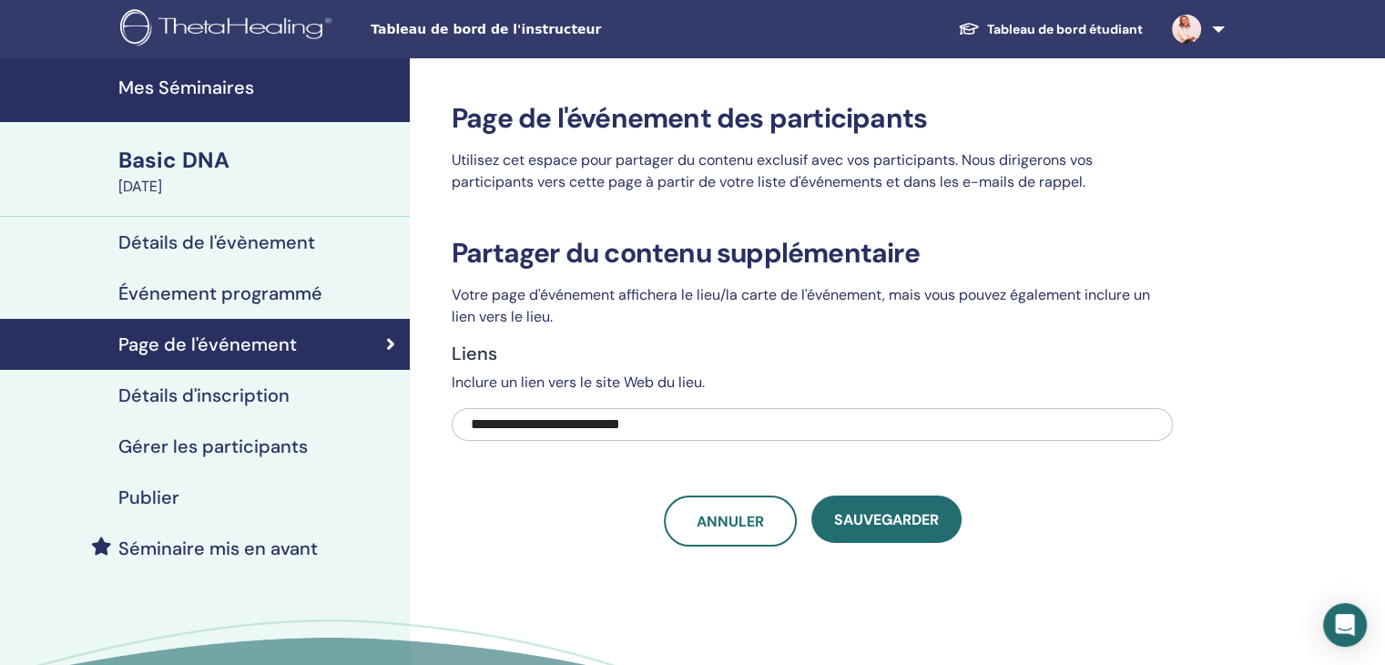
click at [155, 498] on h4 "Publier" at bounding box center [148, 497] width 61 height 22
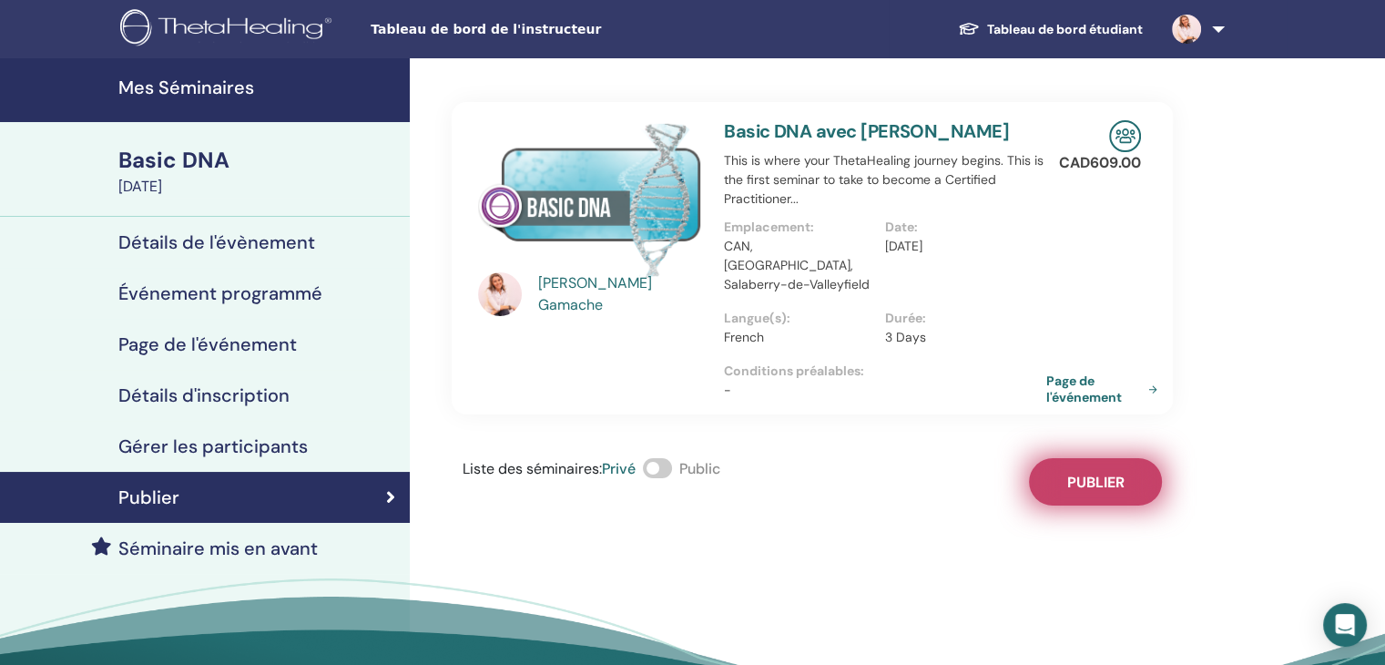
click at [1129, 460] on button "Publier" at bounding box center [1095, 481] width 133 height 47
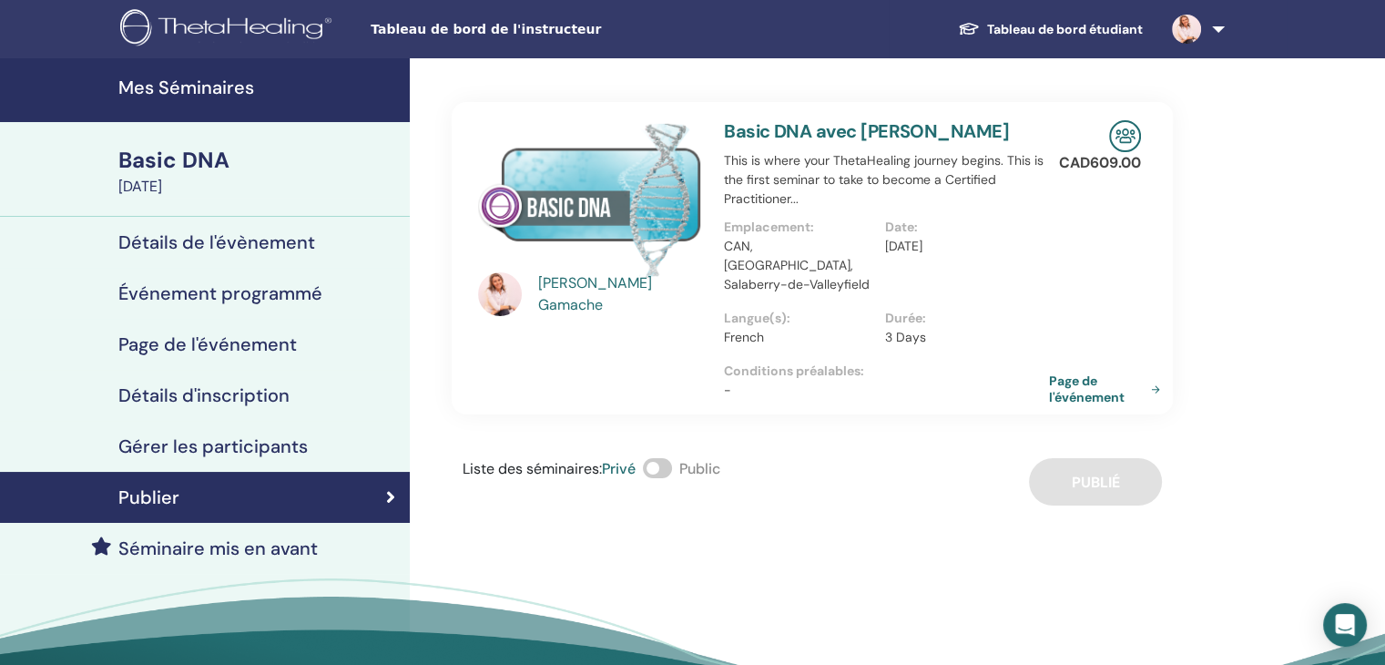
click at [1071, 372] on link "Page de l'événement" at bounding box center [1108, 388] width 118 height 33
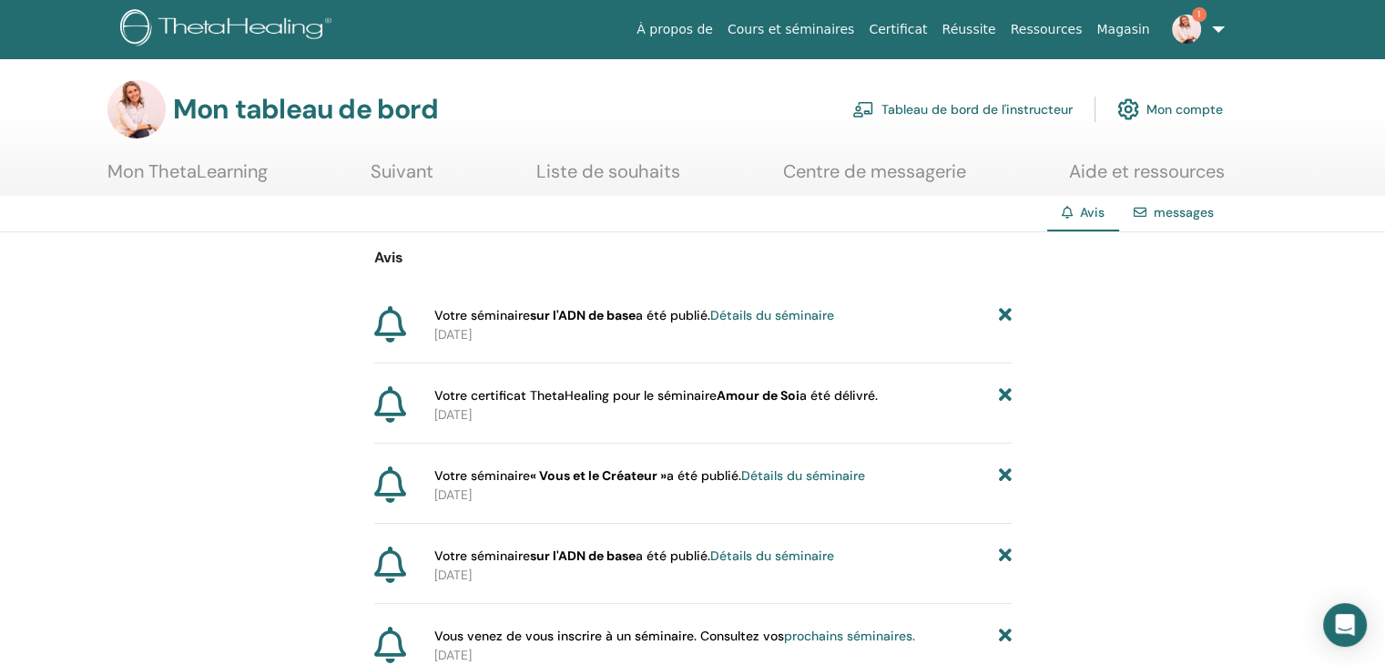
click at [1220, 23] on link "1" at bounding box center [1194, 29] width 75 height 58
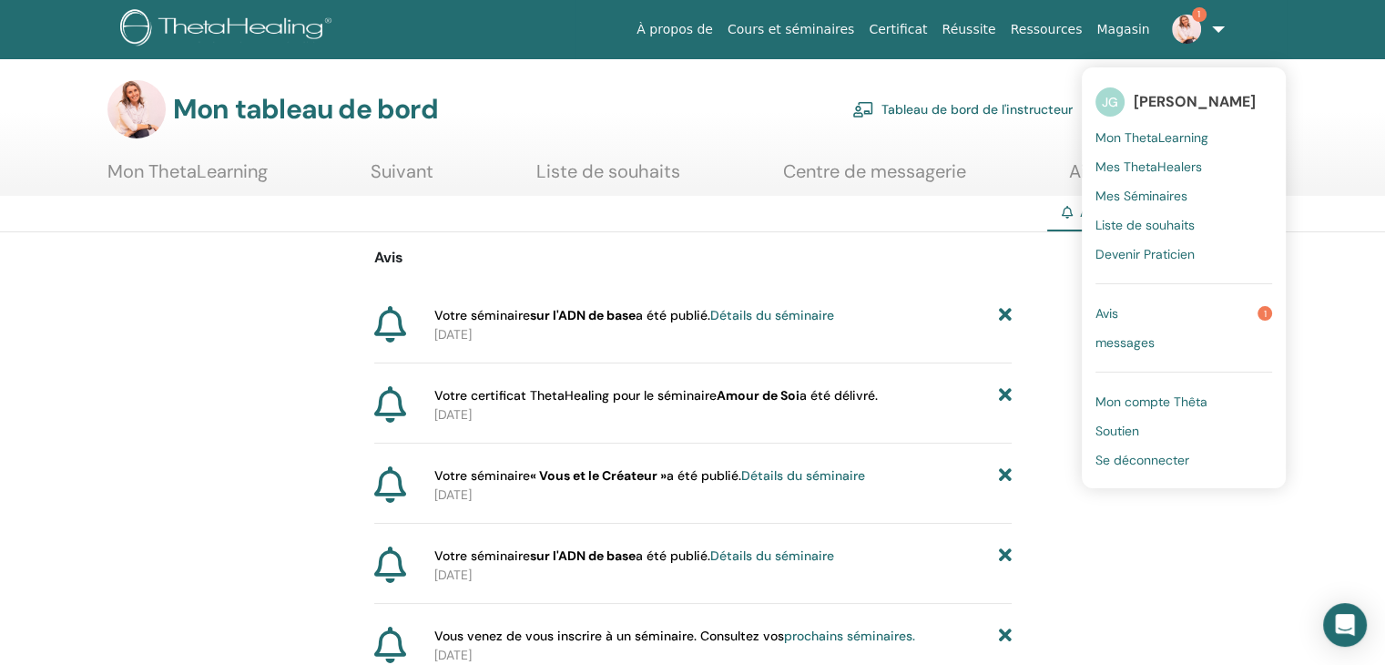
click at [1189, 26] on img at bounding box center [1186, 29] width 29 height 29
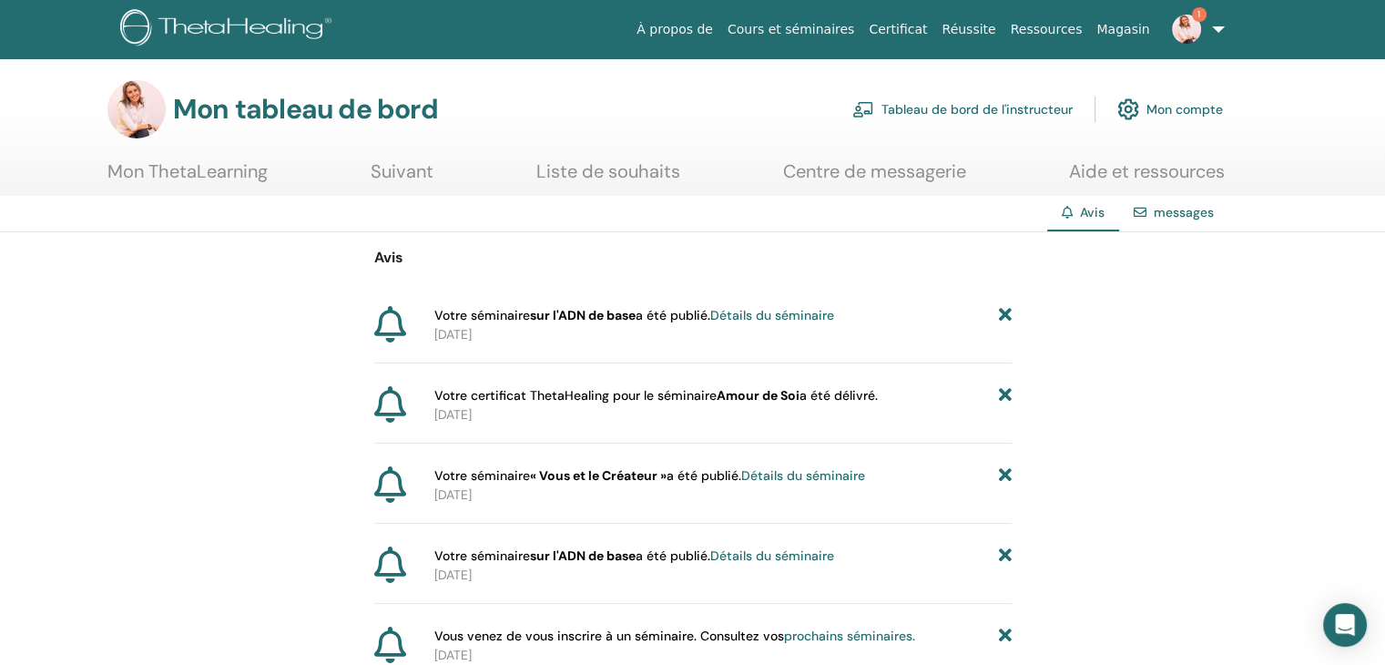
click at [919, 168] on font "Centre de messagerie" at bounding box center [874, 171] width 183 height 24
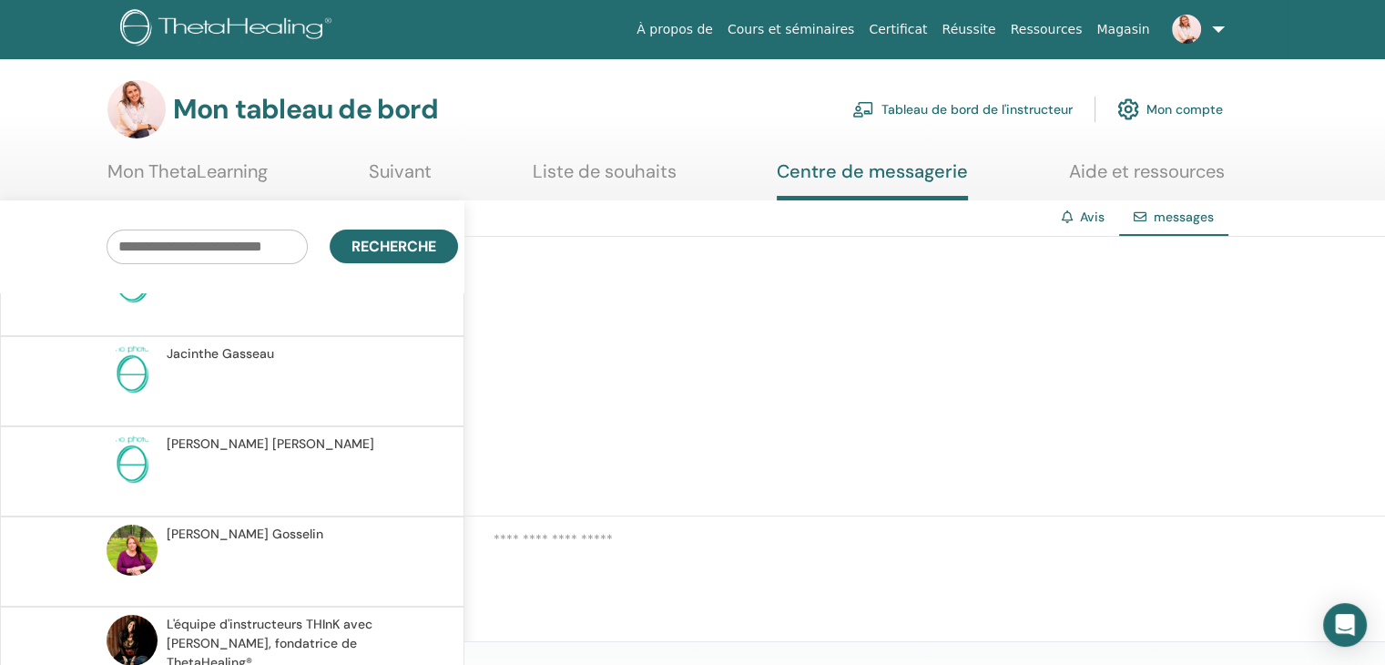
scroll to position [1236, 0]
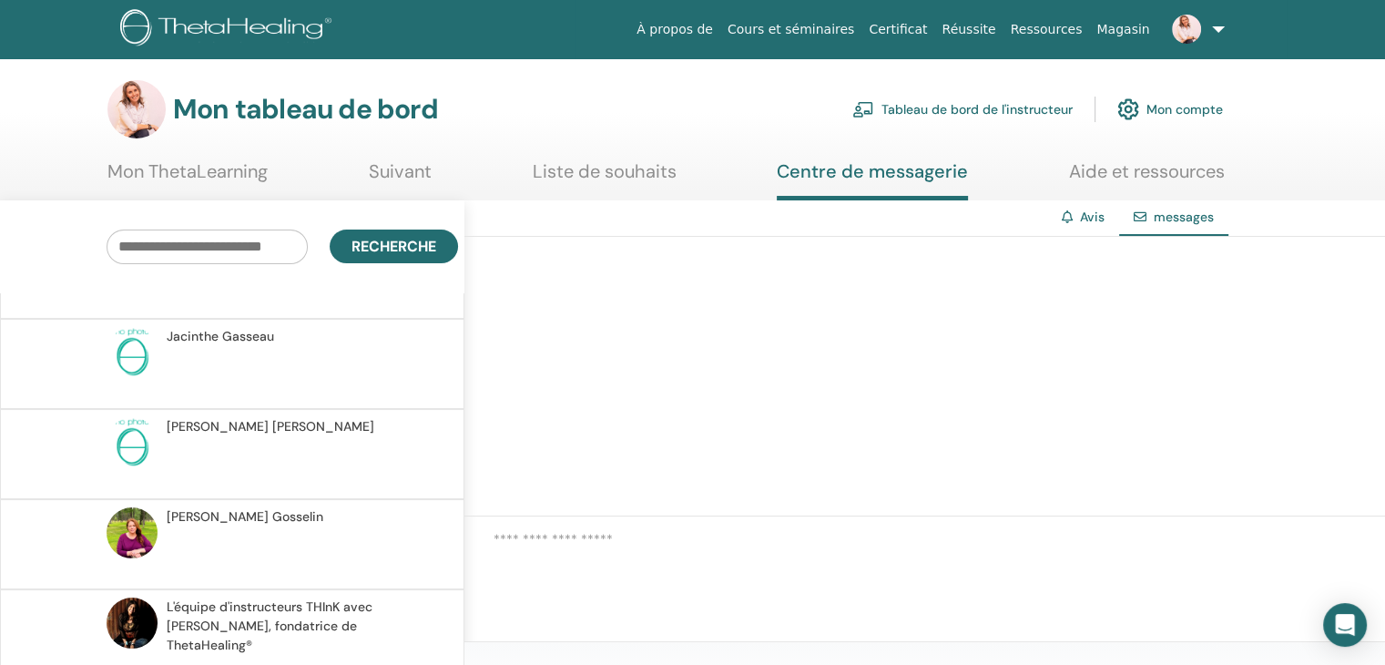
click at [1180, 177] on font "Aide et ressources" at bounding box center [1147, 171] width 156 height 24
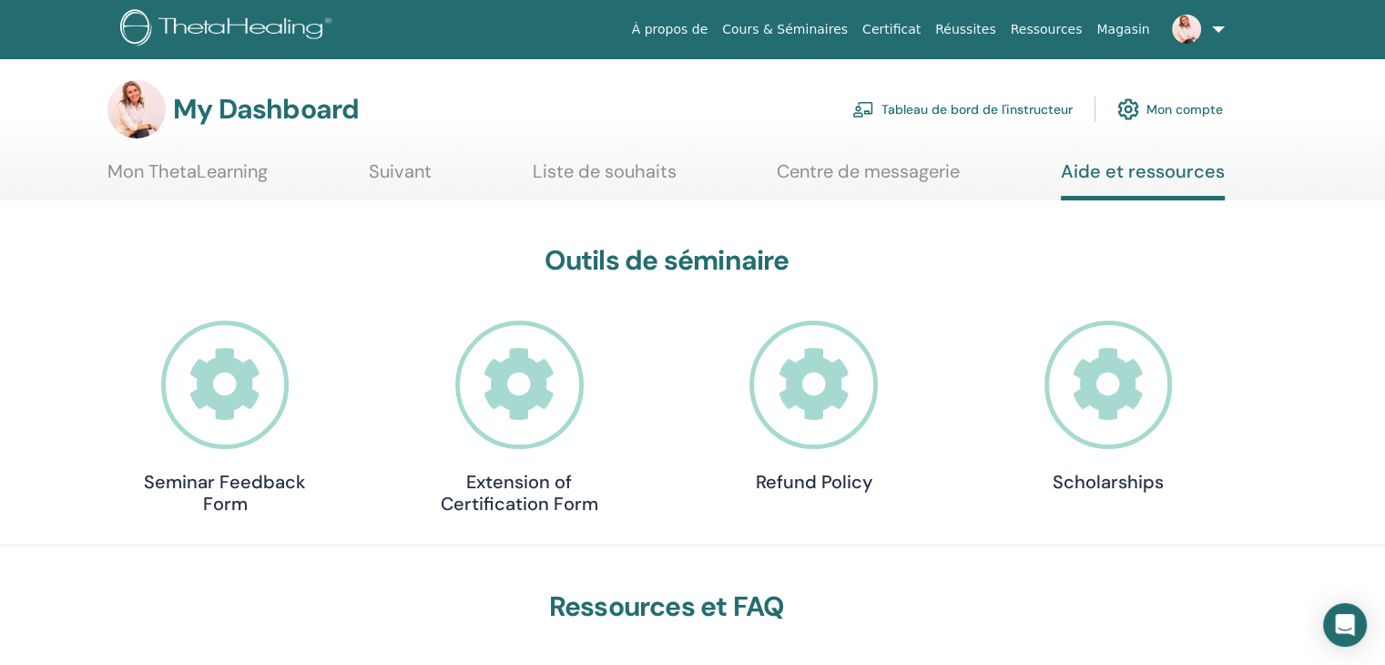
click at [571, 168] on link "Liste de souhaits" at bounding box center [605, 178] width 144 height 36
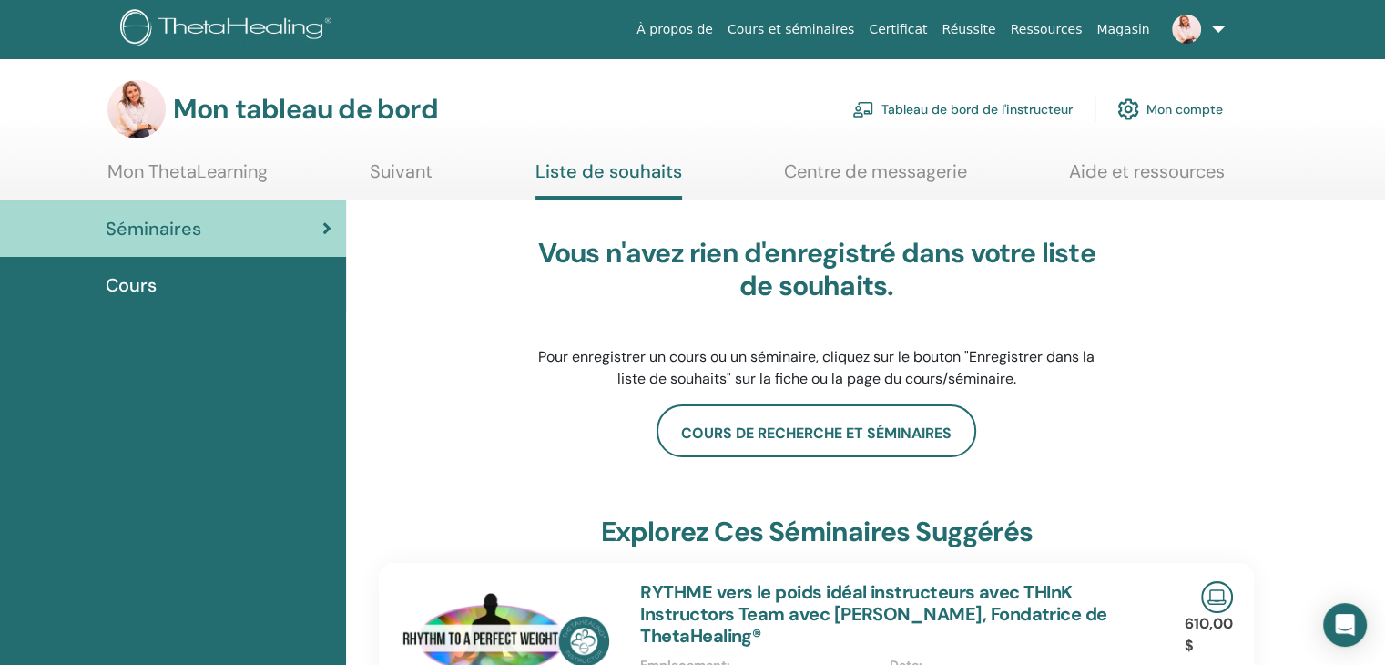
click at [191, 164] on font "Mon ThetaLearning" at bounding box center [187, 171] width 160 height 24
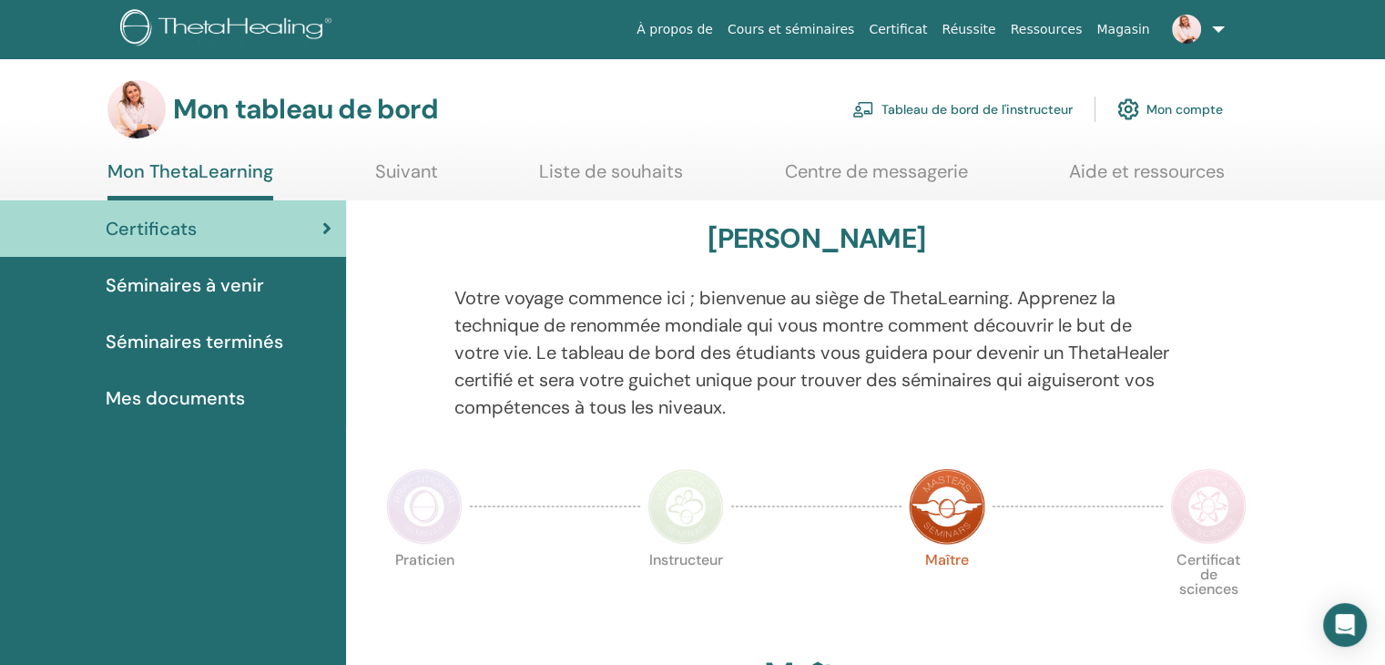
click at [209, 392] on font "Mes documents" at bounding box center [175, 398] width 139 height 24
